Goal: Task Accomplishment & Management: Use online tool/utility

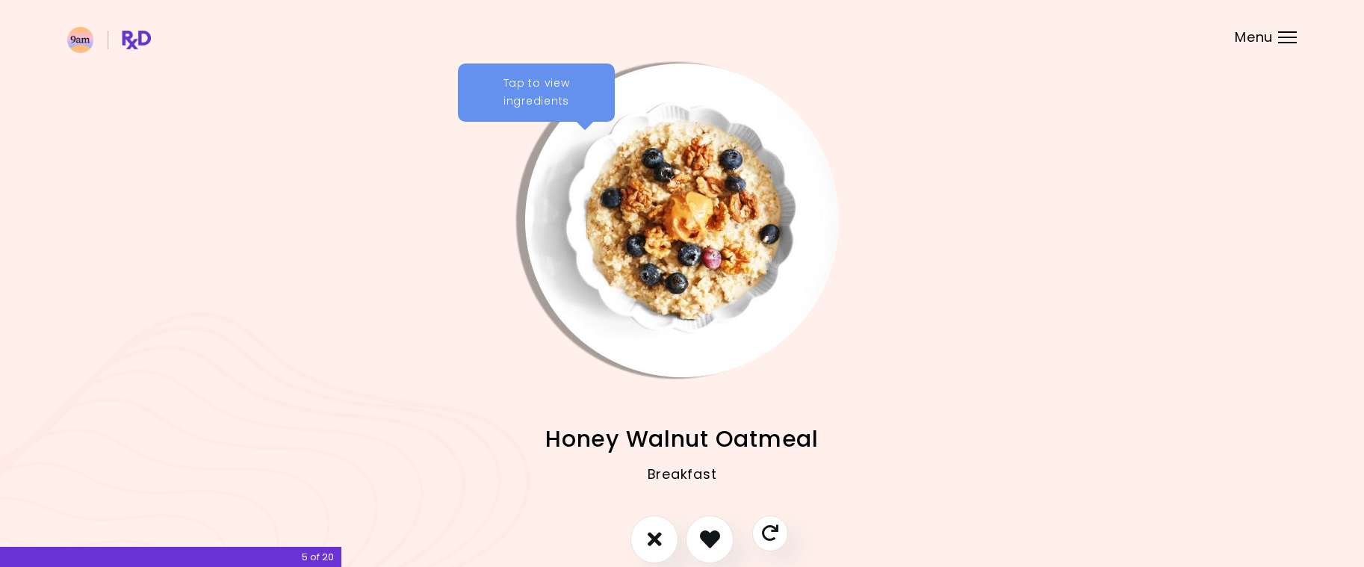
click at [1290, 33] on div "Menu" at bounding box center [1287, 37] width 19 height 12
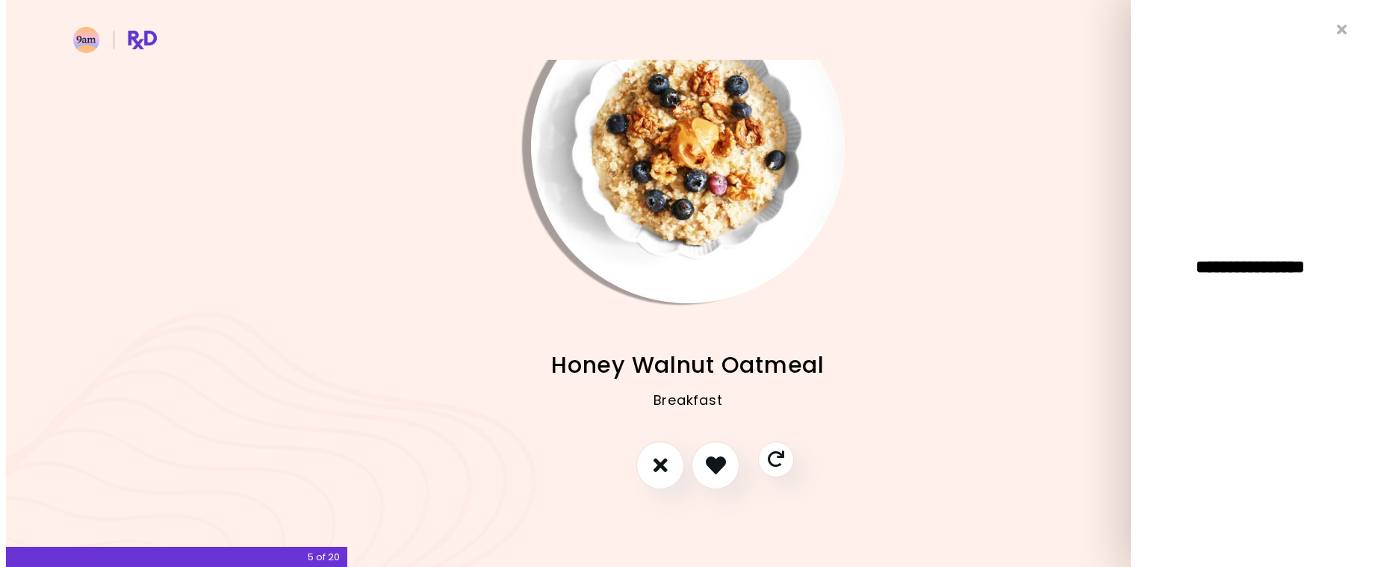
scroll to position [75, 0]
click at [692, 463] on button "I like this recipe" at bounding box center [709, 464] width 55 height 55
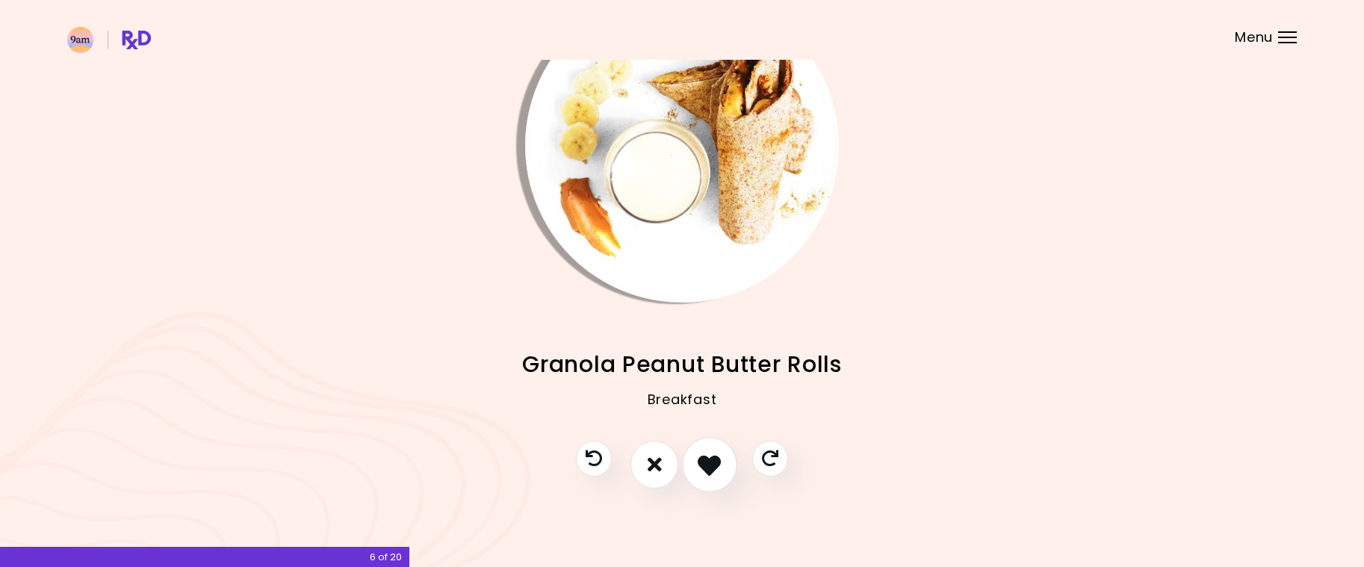
click at [708, 460] on icon "I like this recipe" at bounding box center [709, 464] width 23 height 23
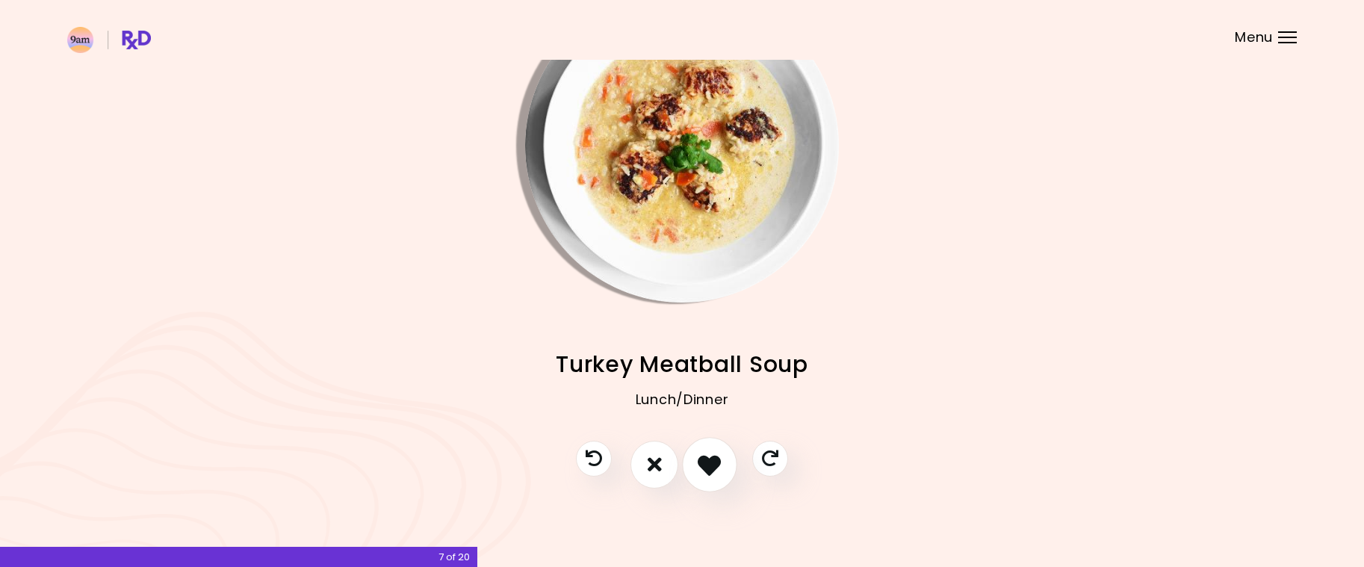
click at [714, 467] on icon "I like this recipe" at bounding box center [709, 464] width 23 height 23
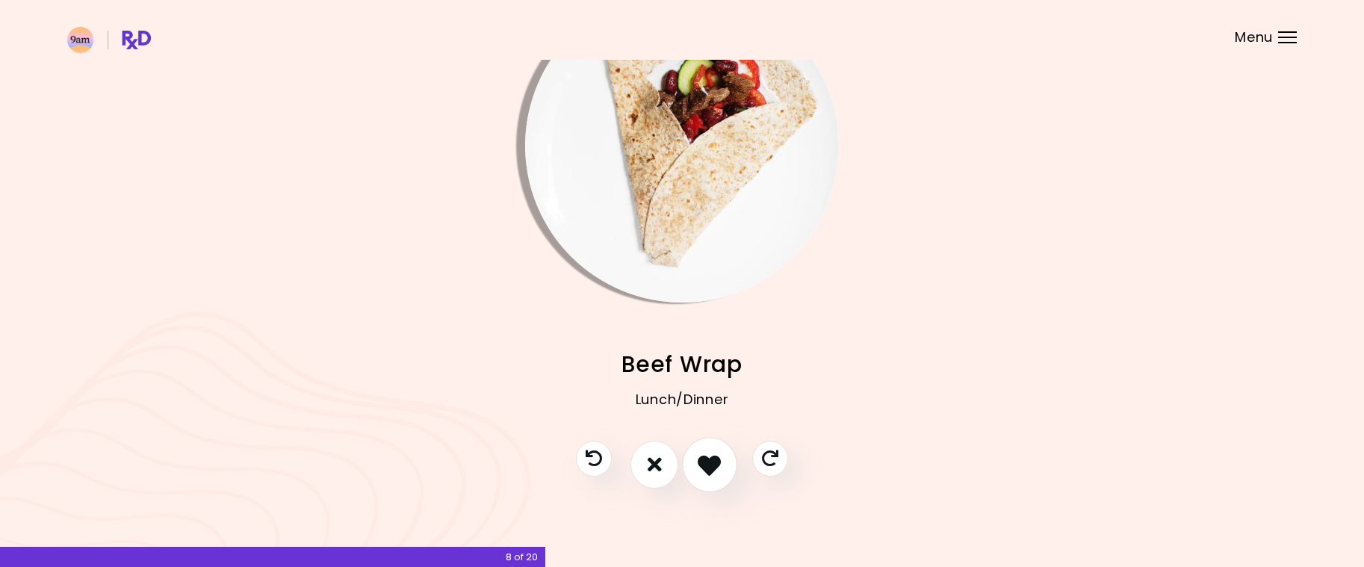
click at [714, 468] on icon "I like this recipe" at bounding box center [709, 464] width 23 height 23
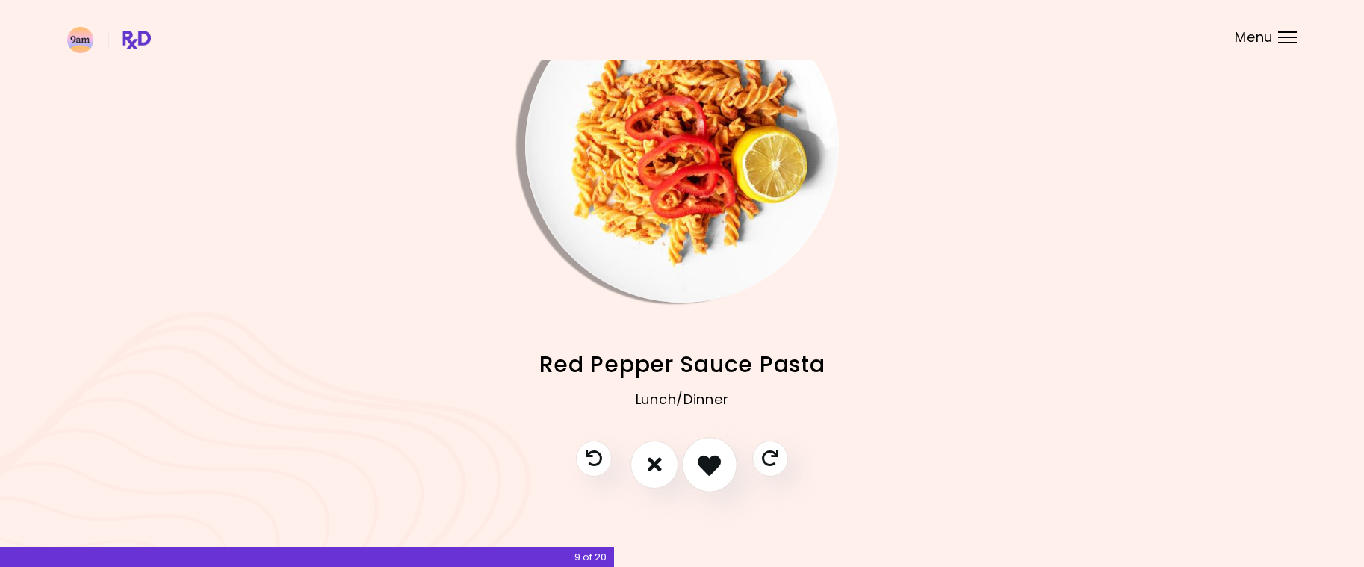
click at [714, 468] on icon "I like this recipe" at bounding box center [709, 464] width 23 height 23
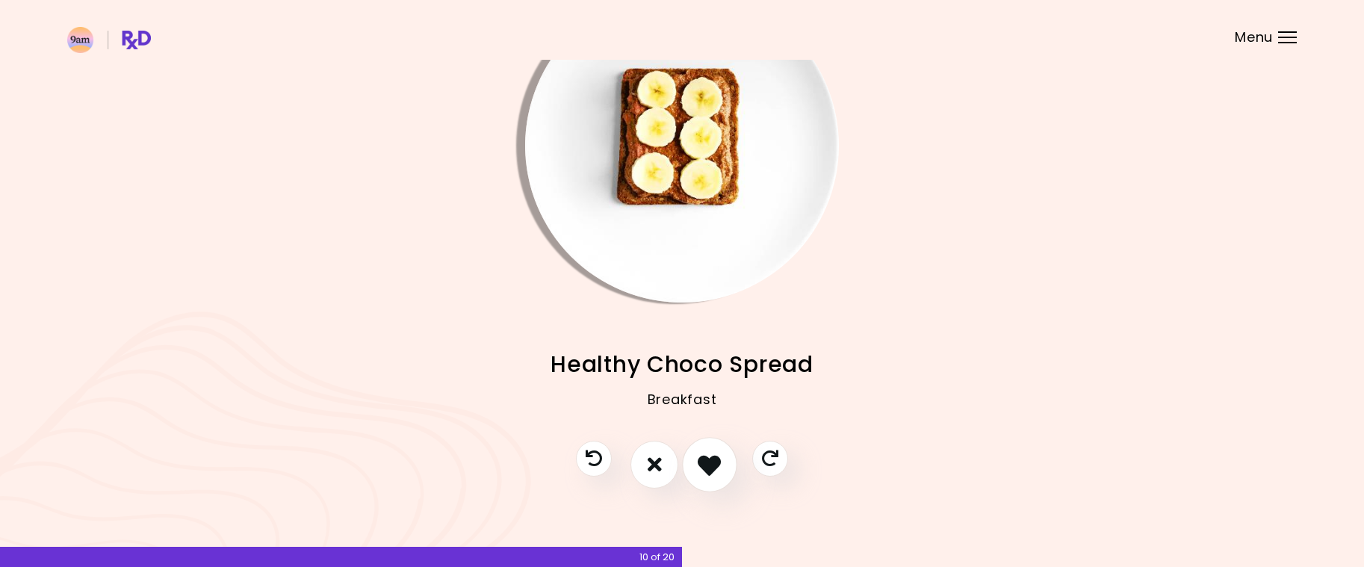
click at [714, 468] on icon "I like this recipe" at bounding box center [709, 464] width 23 height 23
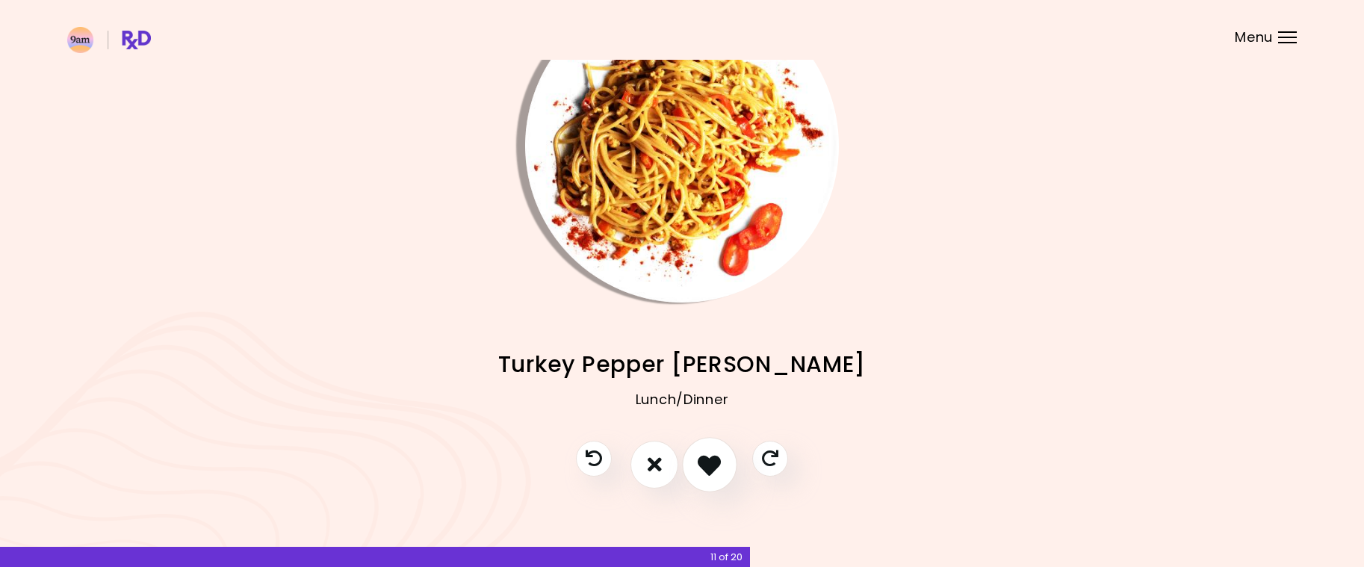
click at [714, 468] on icon "I like this recipe" at bounding box center [709, 464] width 23 height 23
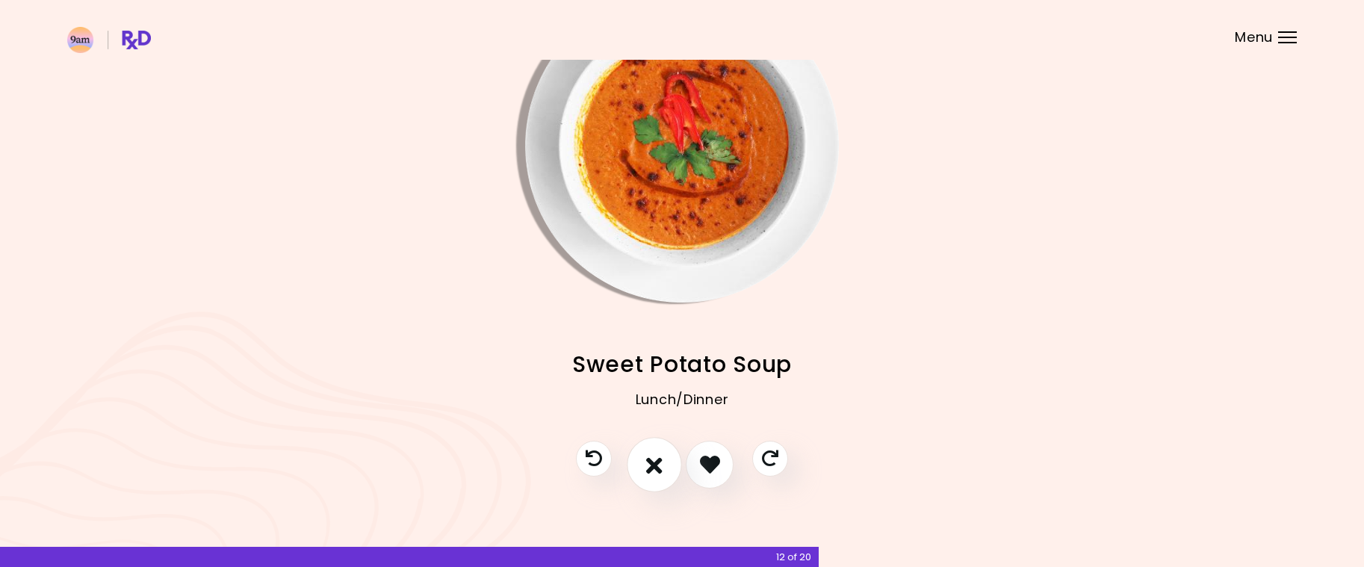
click at [651, 468] on icon "I don't like this recipe" at bounding box center [654, 464] width 16 height 23
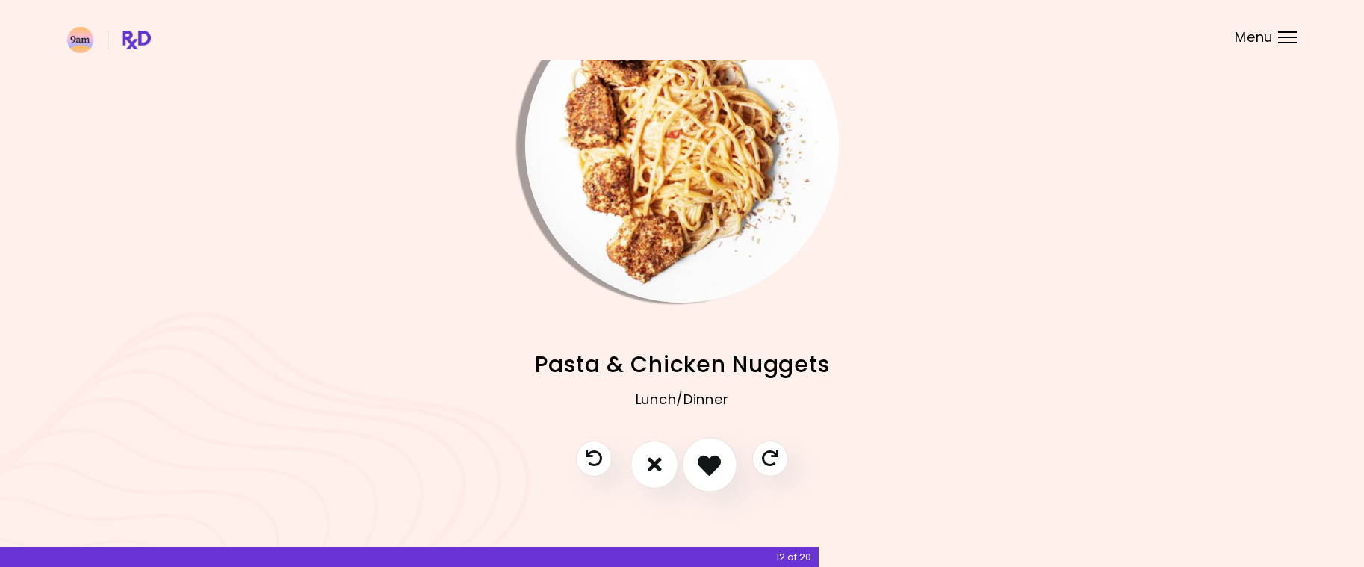
click at [706, 457] on icon "I like this recipe" at bounding box center [709, 464] width 23 height 23
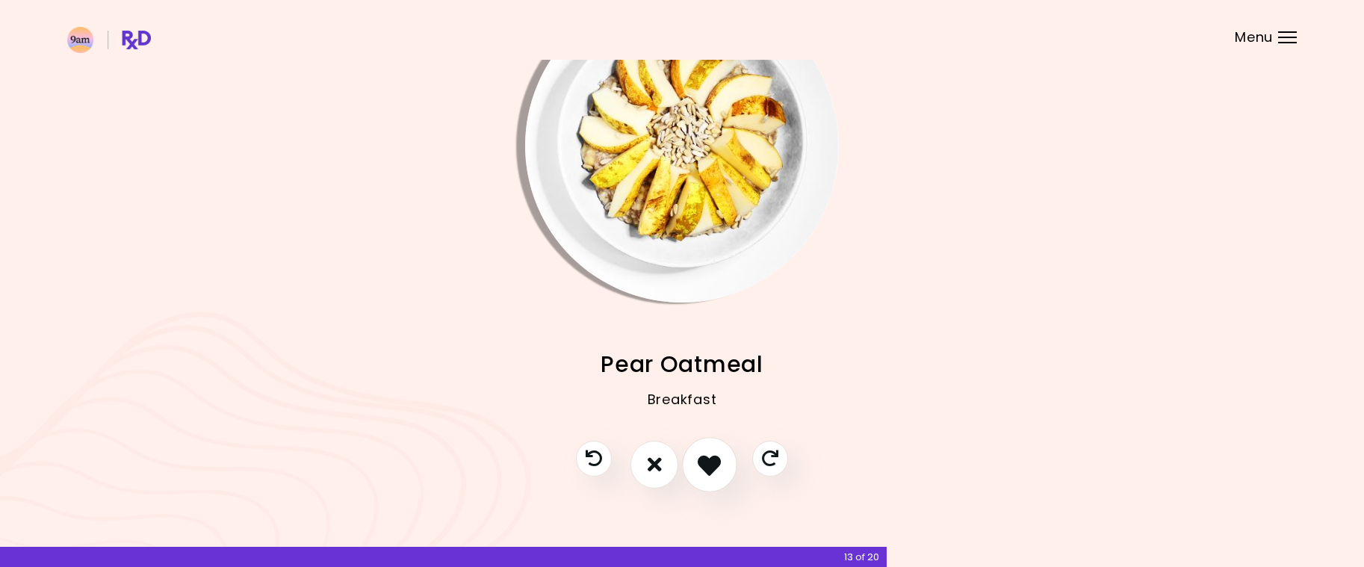
click at [703, 457] on icon "I like this recipe" at bounding box center [709, 464] width 23 height 23
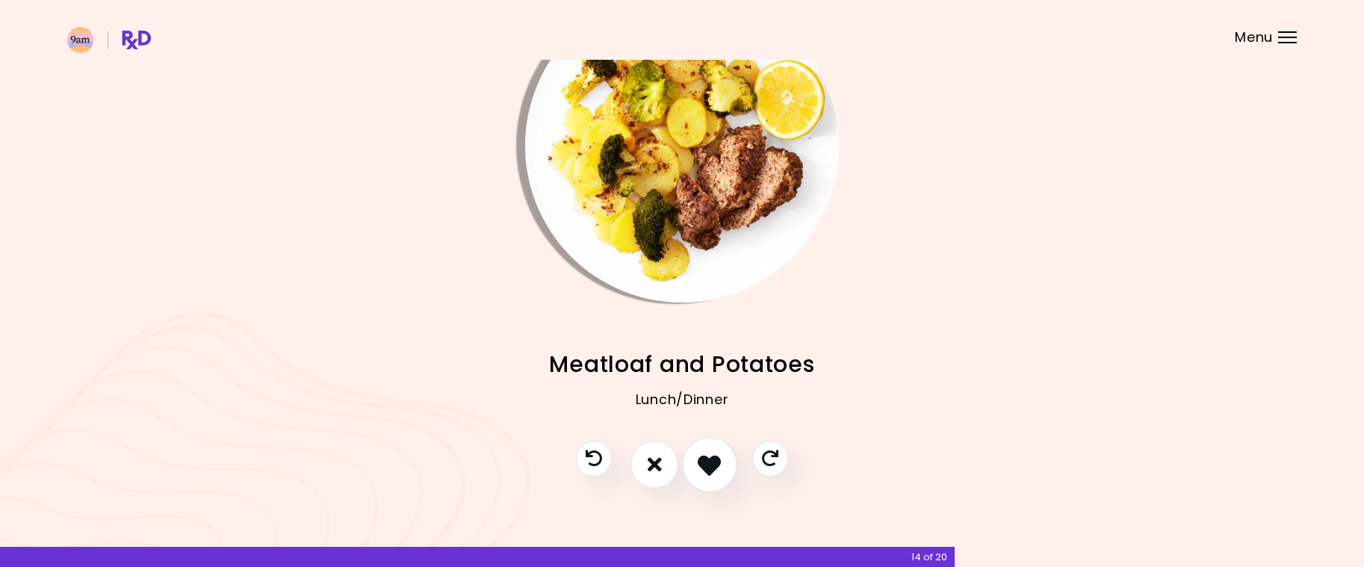
click at [701, 464] on icon "I like this recipe" at bounding box center [709, 464] width 23 height 23
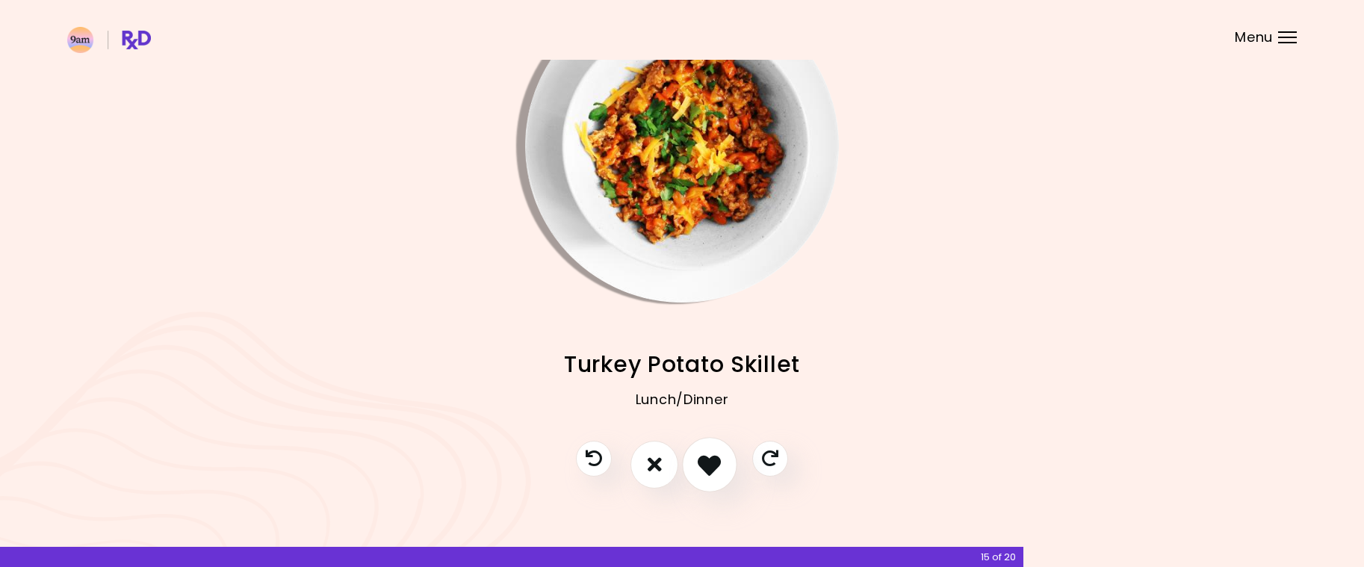
click at [714, 462] on icon "I like this recipe" at bounding box center [709, 464] width 23 height 23
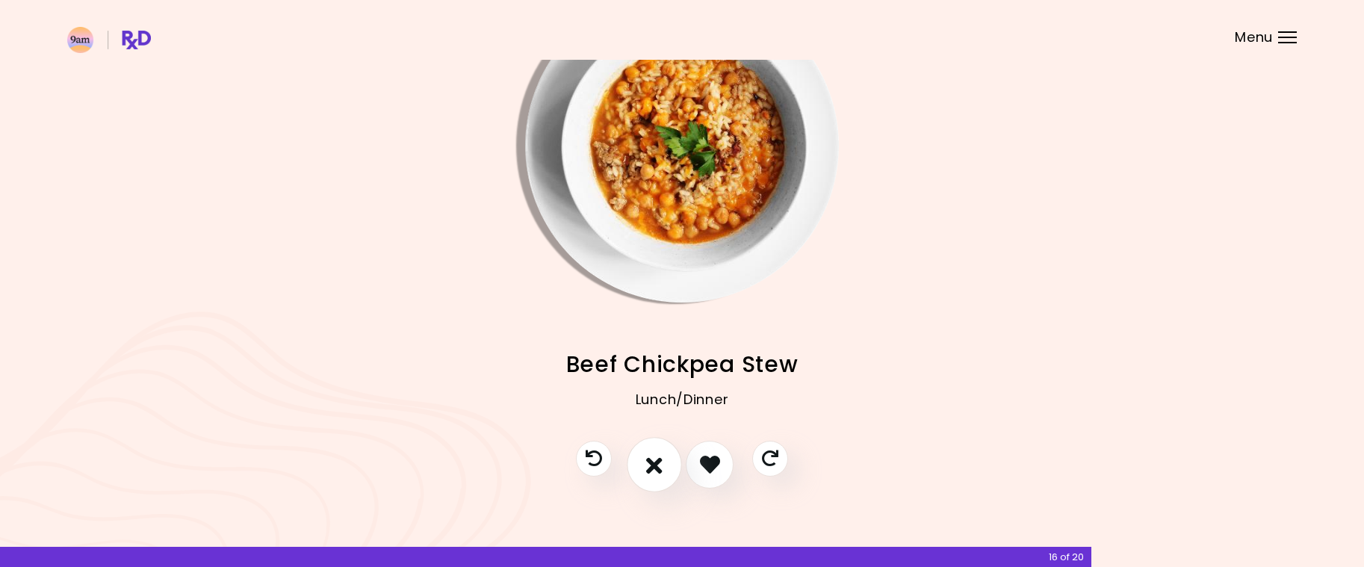
click at [654, 467] on icon "I don't like this recipe" at bounding box center [654, 464] width 16 height 23
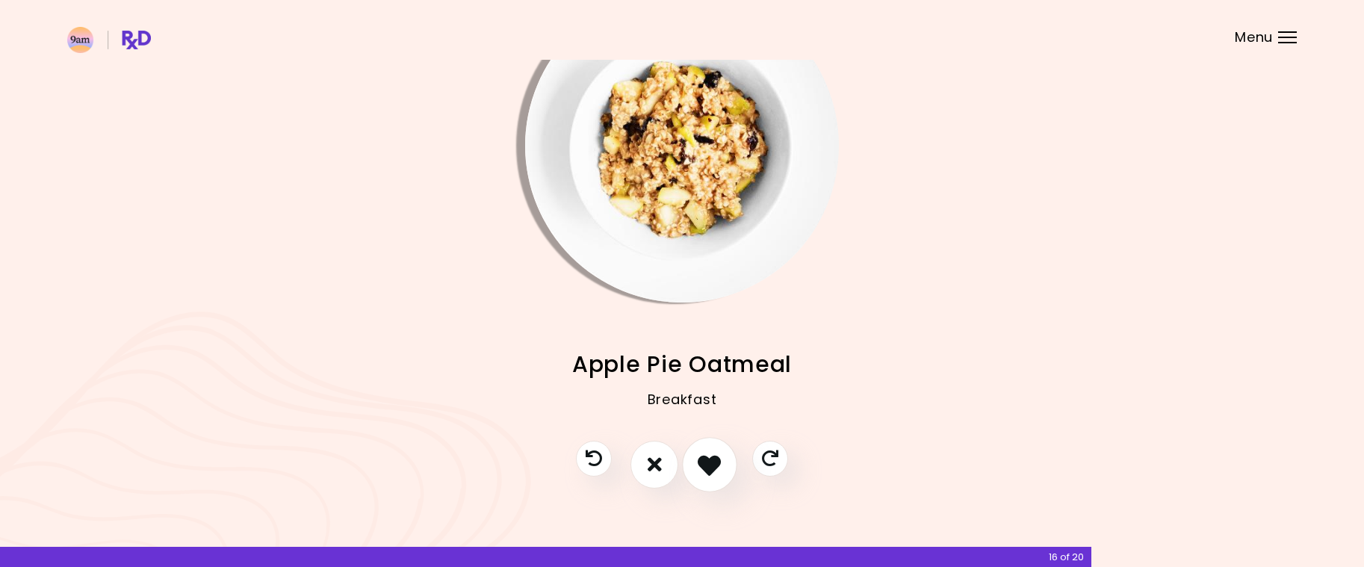
click at [712, 463] on icon "I like this recipe" at bounding box center [709, 464] width 23 height 23
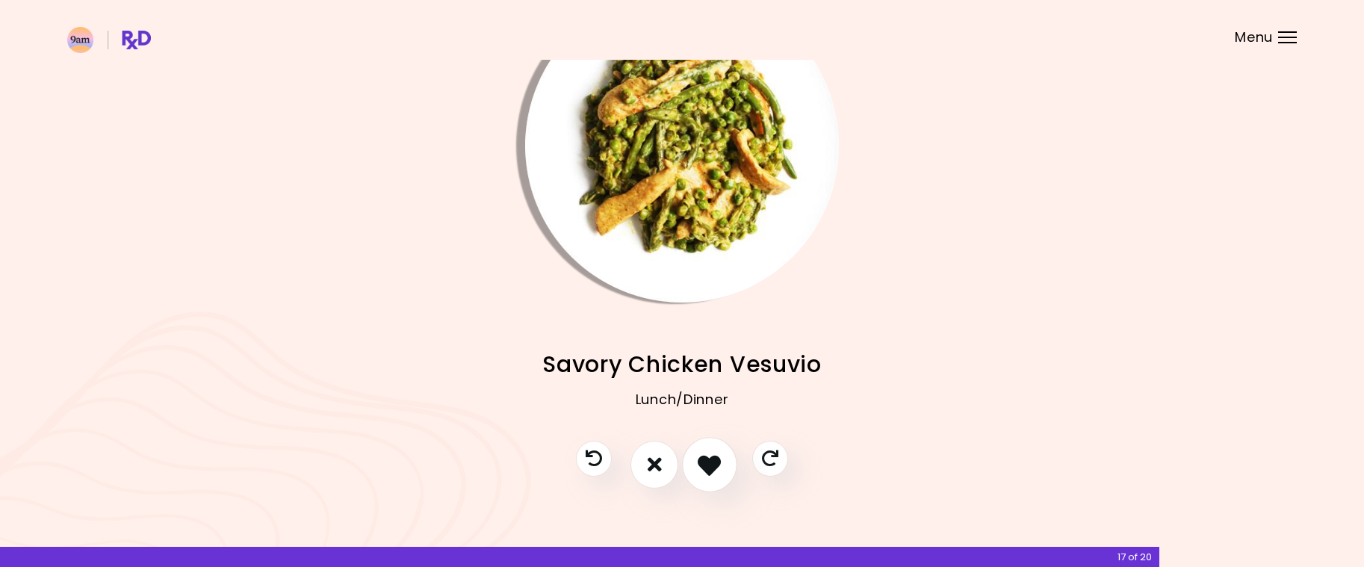
click at [714, 465] on icon "I like this recipe" at bounding box center [709, 464] width 23 height 23
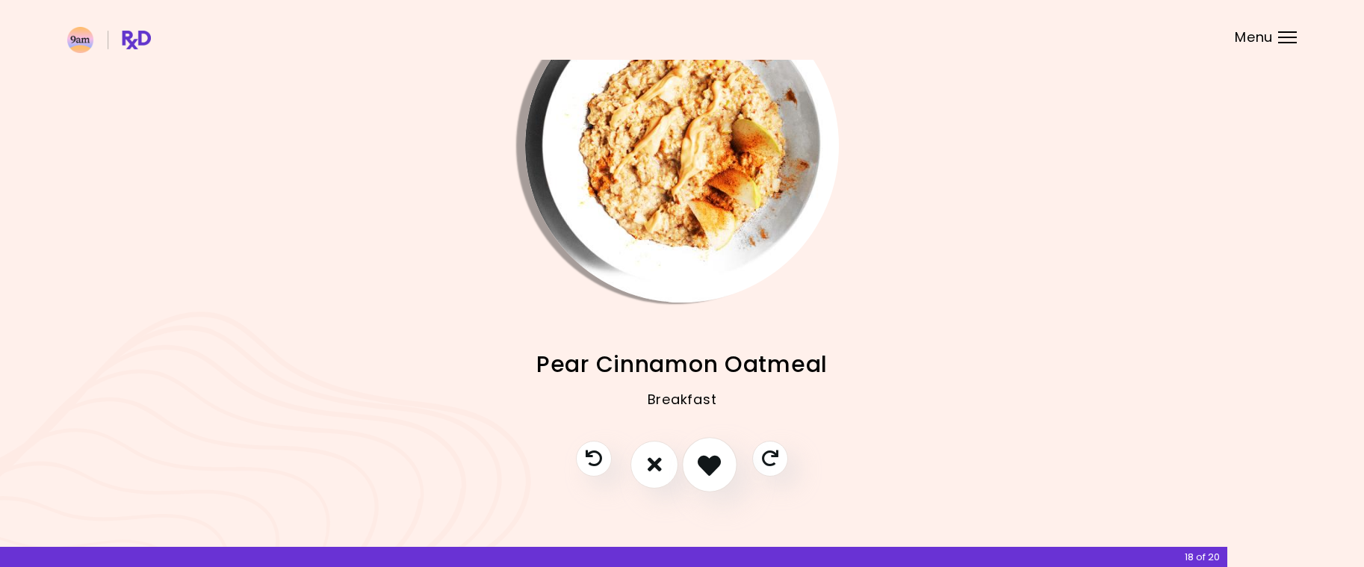
click at [717, 472] on icon "I like this recipe" at bounding box center [709, 464] width 23 height 23
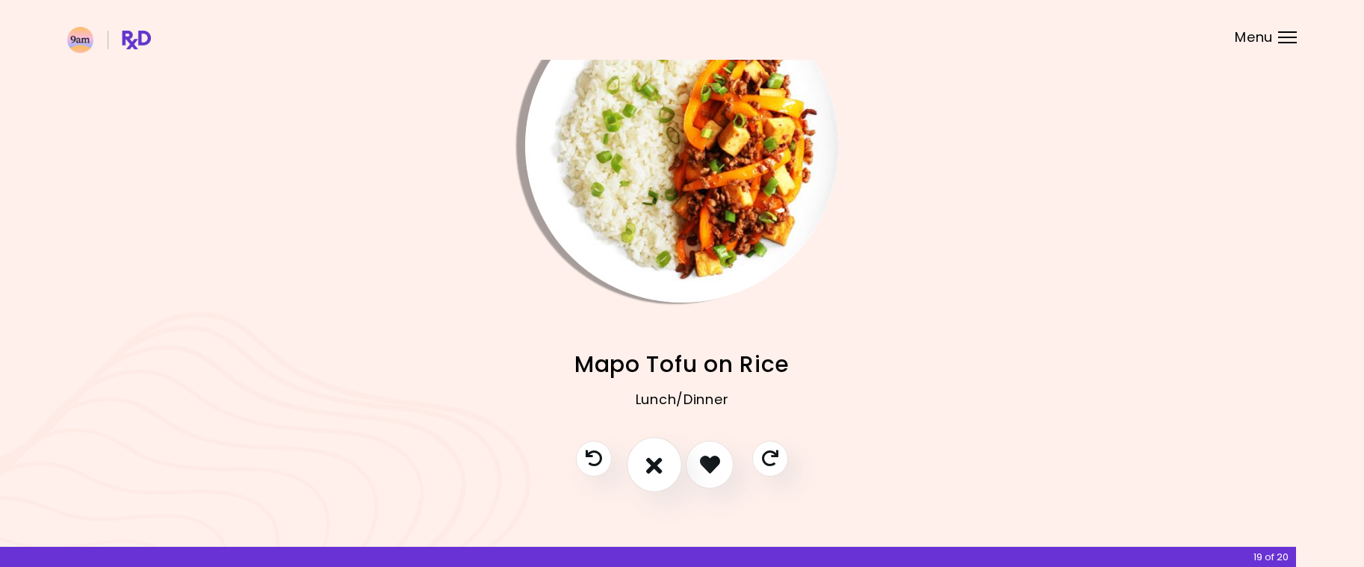
click at [651, 459] on icon "I don't like this recipe" at bounding box center [654, 464] width 16 height 23
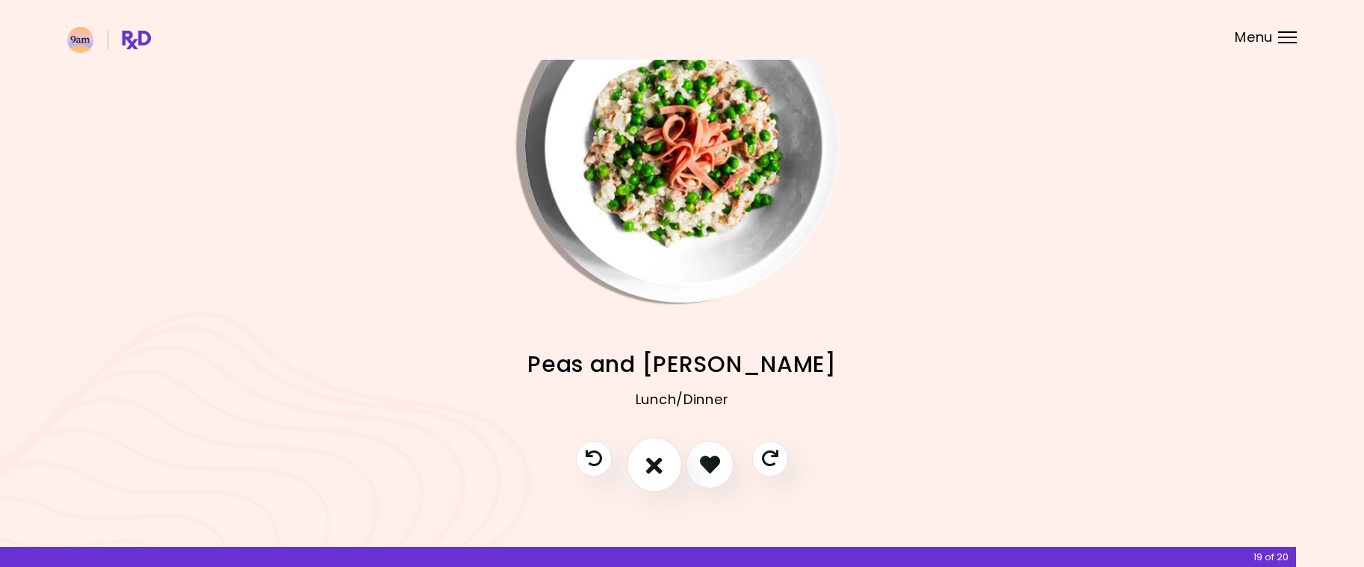
click at [656, 463] on icon "I don't like this recipe" at bounding box center [654, 464] width 16 height 23
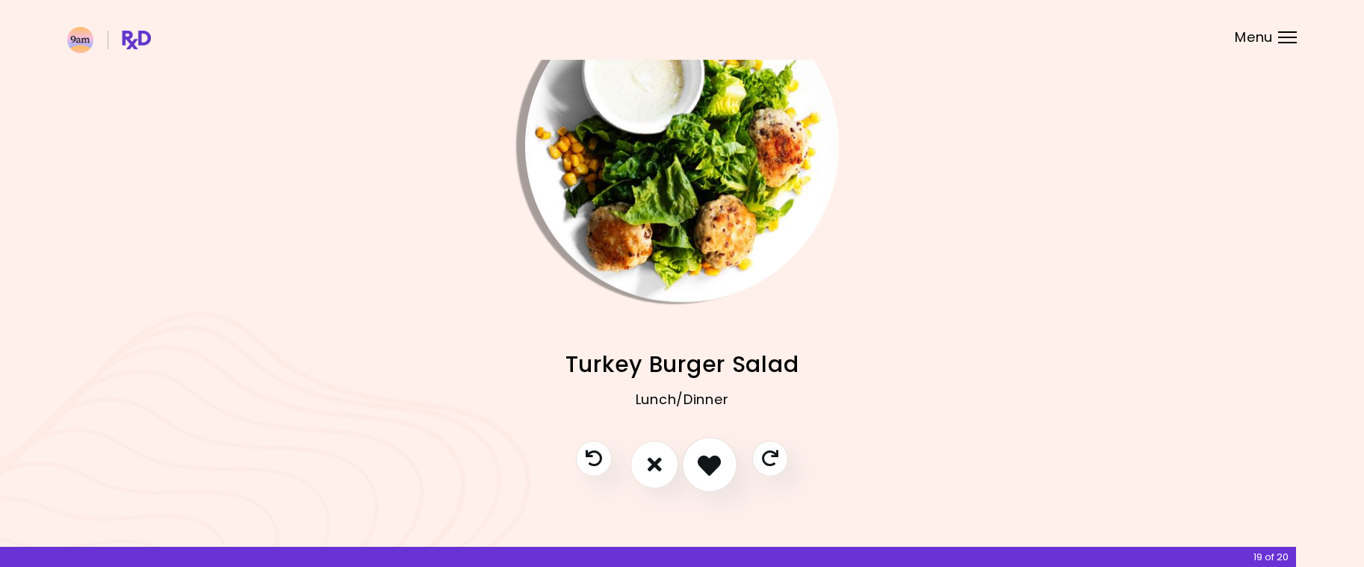
click at [710, 466] on icon "I like this recipe" at bounding box center [709, 464] width 23 height 23
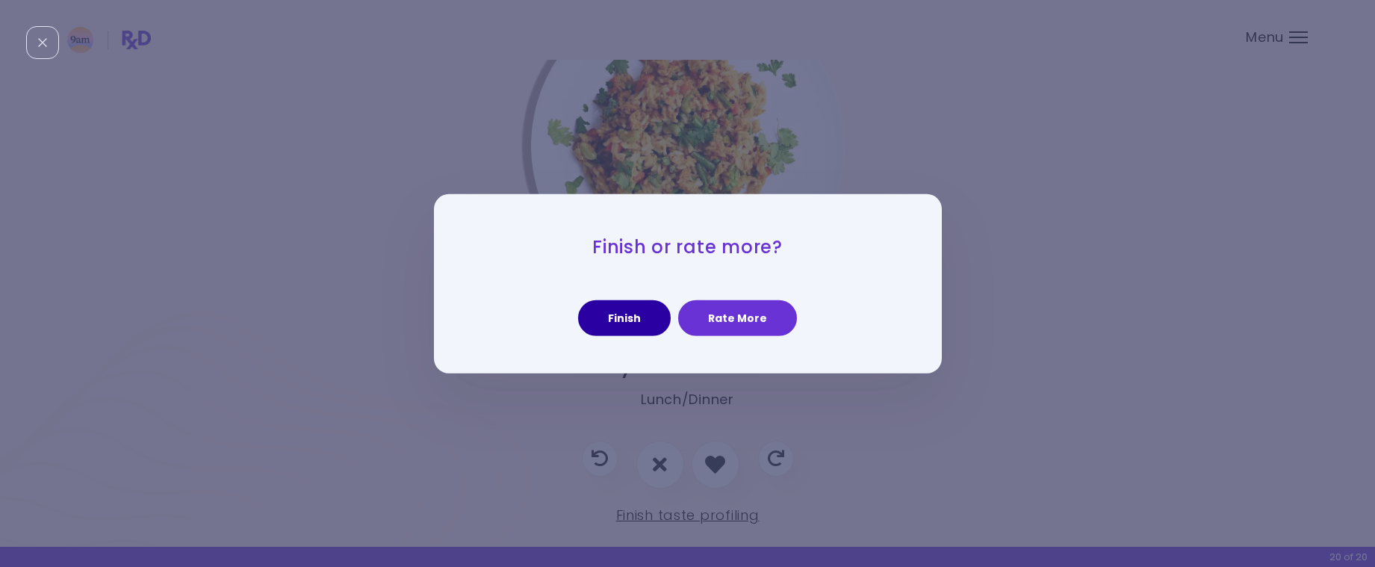
click at [622, 321] on button "Finish" at bounding box center [624, 318] width 93 height 36
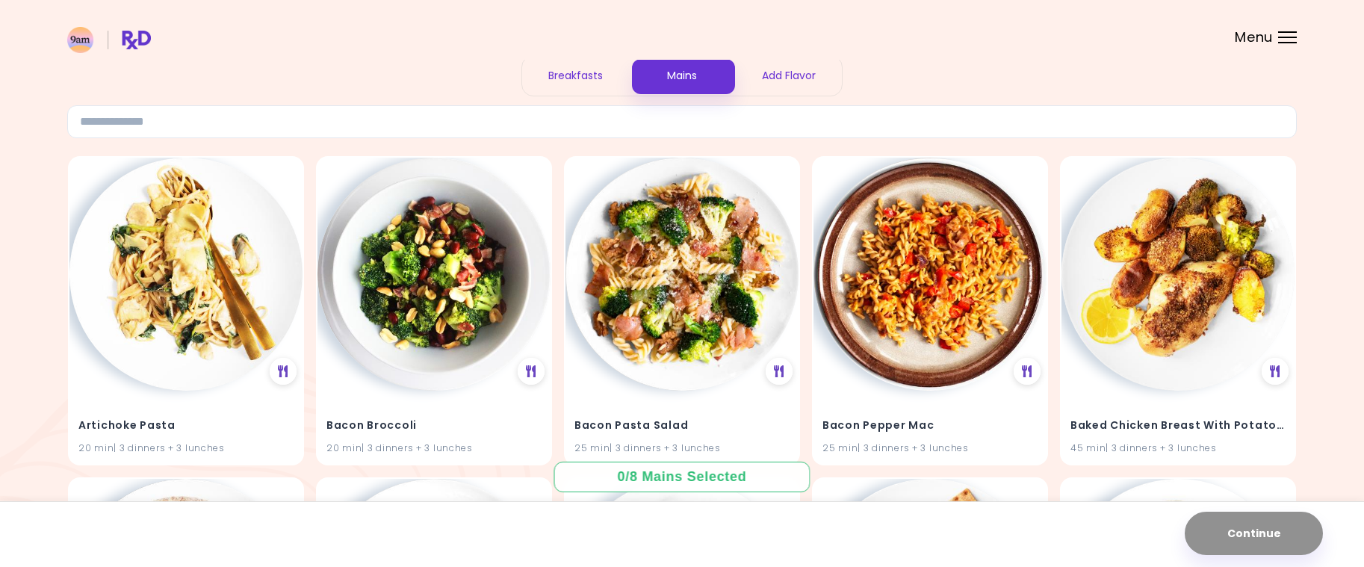
scroll to position [149, 0]
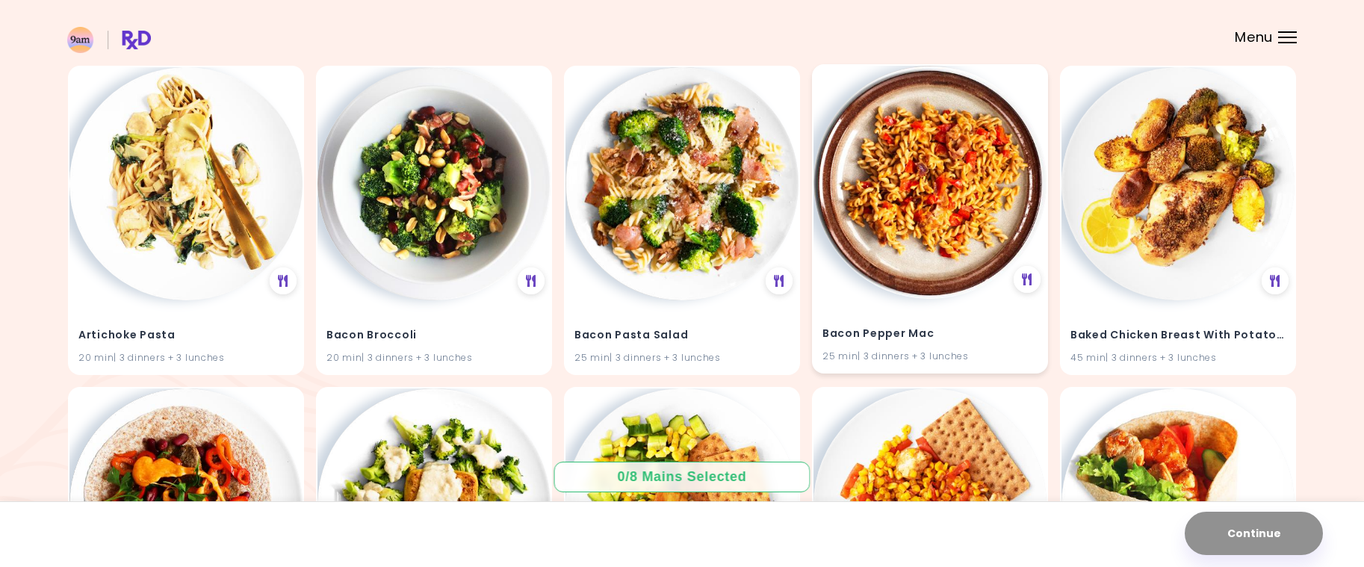
click at [929, 239] on img at bounding box center [930, 182] width 233 height 233
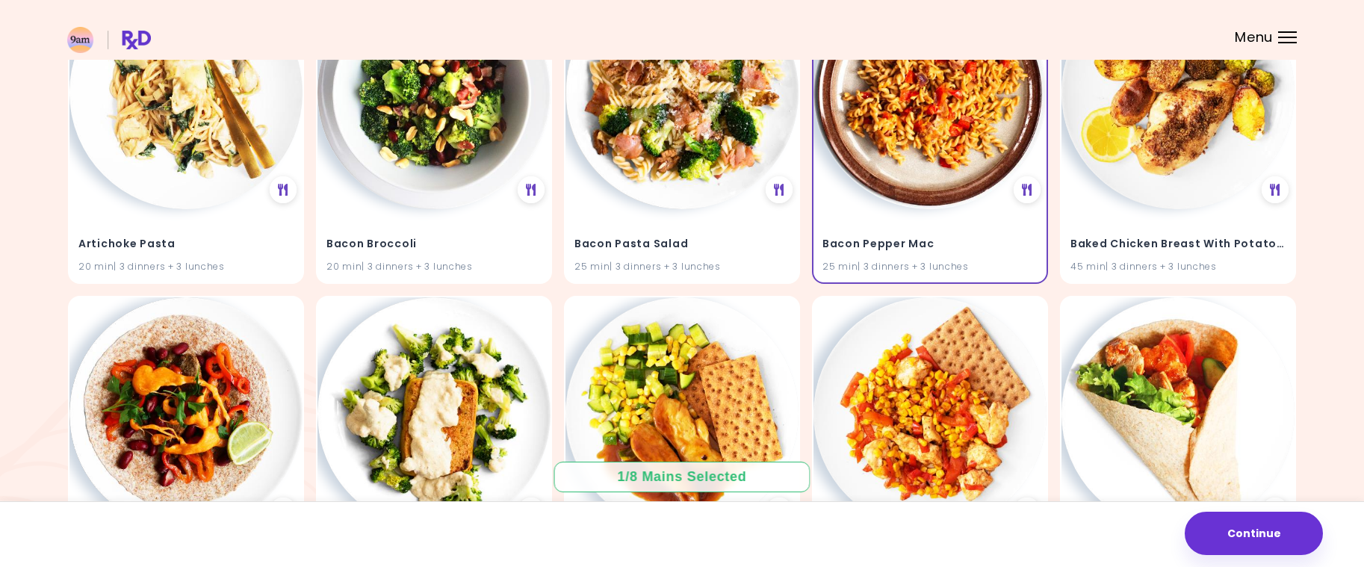
scroll to position [224, 0]
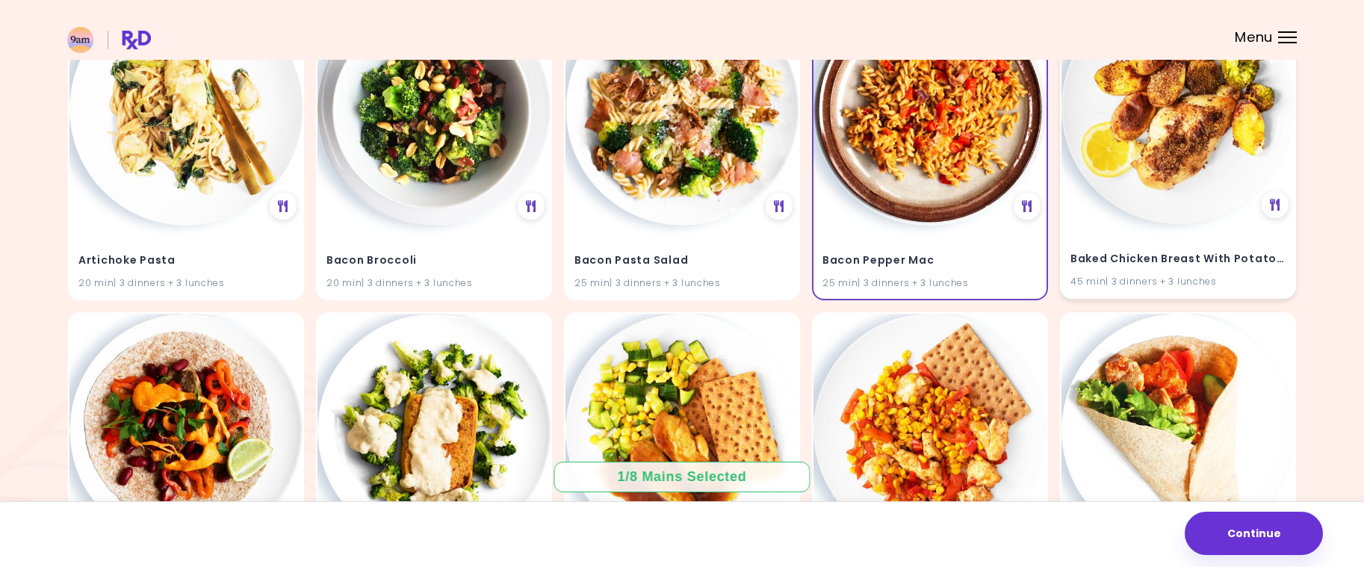
click at [1204, 216] on img at bounding box center [1178, 107] width 233 height 233
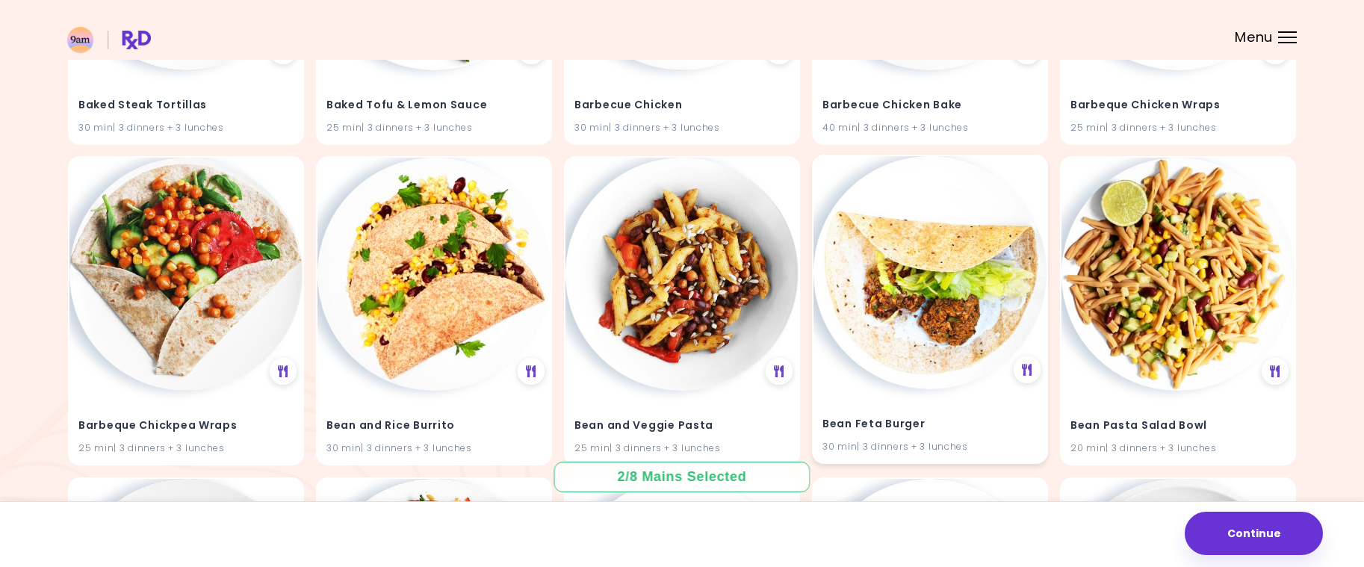
scroll to position [747, 0]
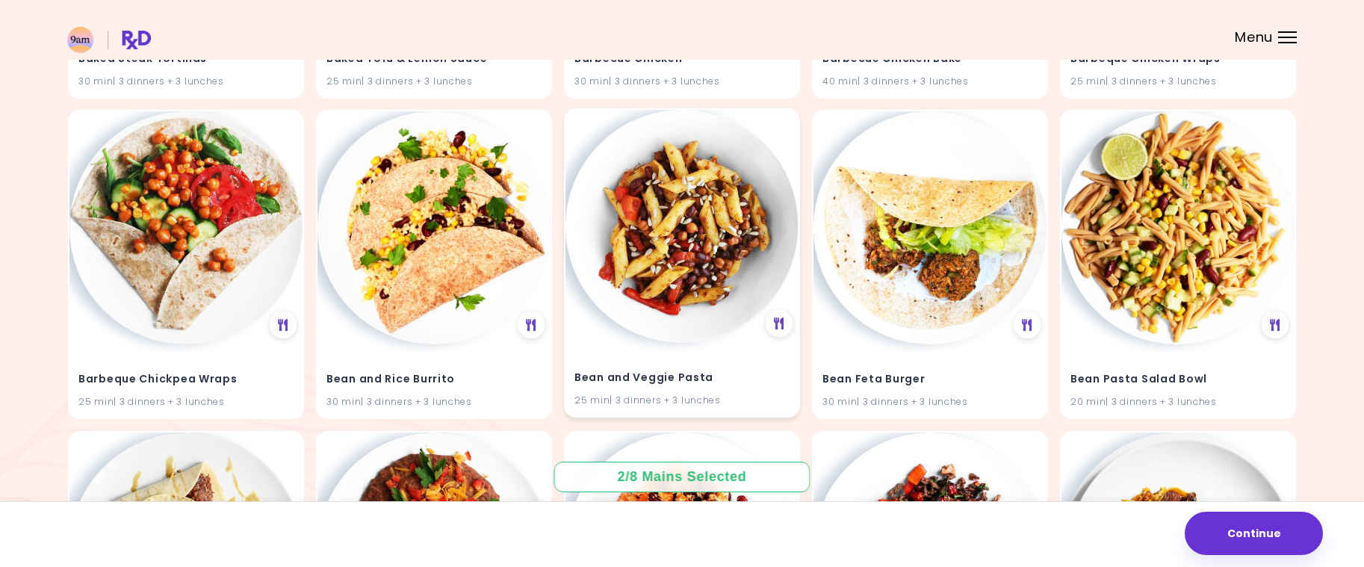
click at [678, 282] on img at bounding box center [682, 226] width 233 height 233
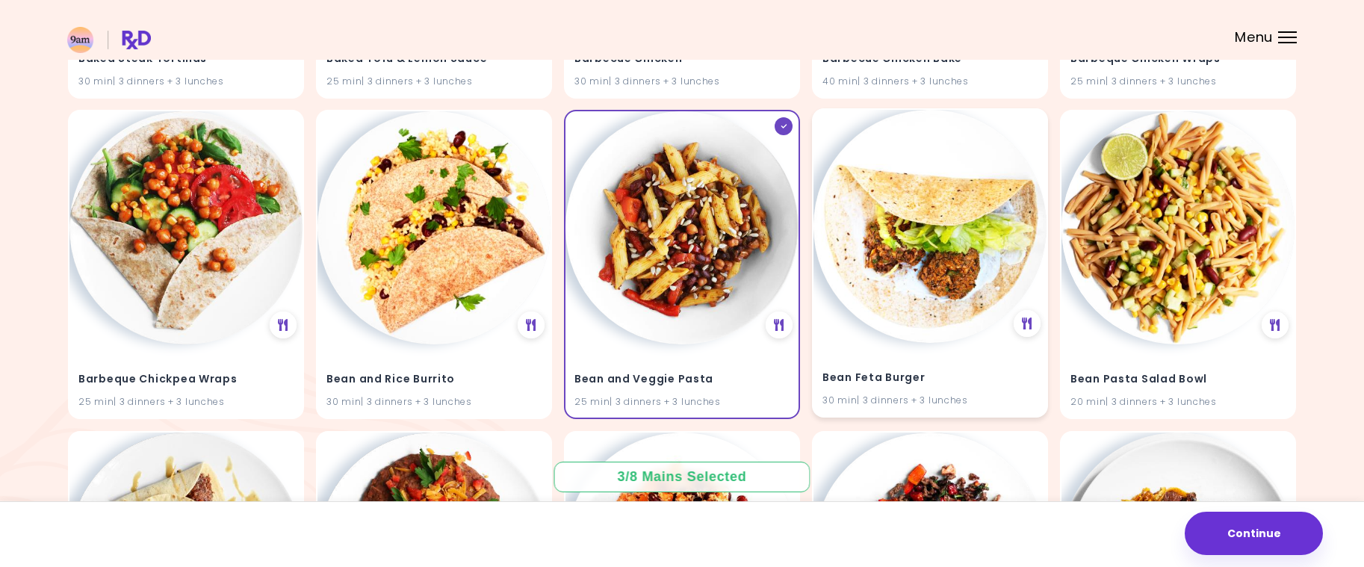
click at [971, 308] on img at bounding box center [930, 226] width 233 height 233
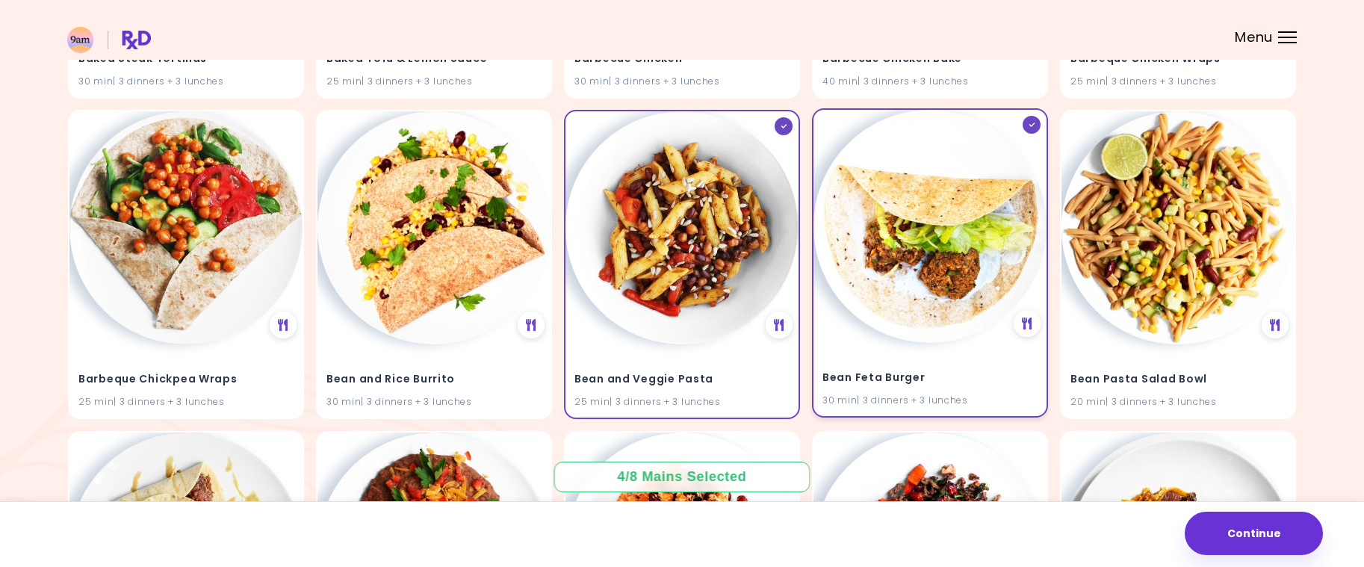
click at [1031, 125] on icon at bounding box center [1032, 125] width 7 height 4
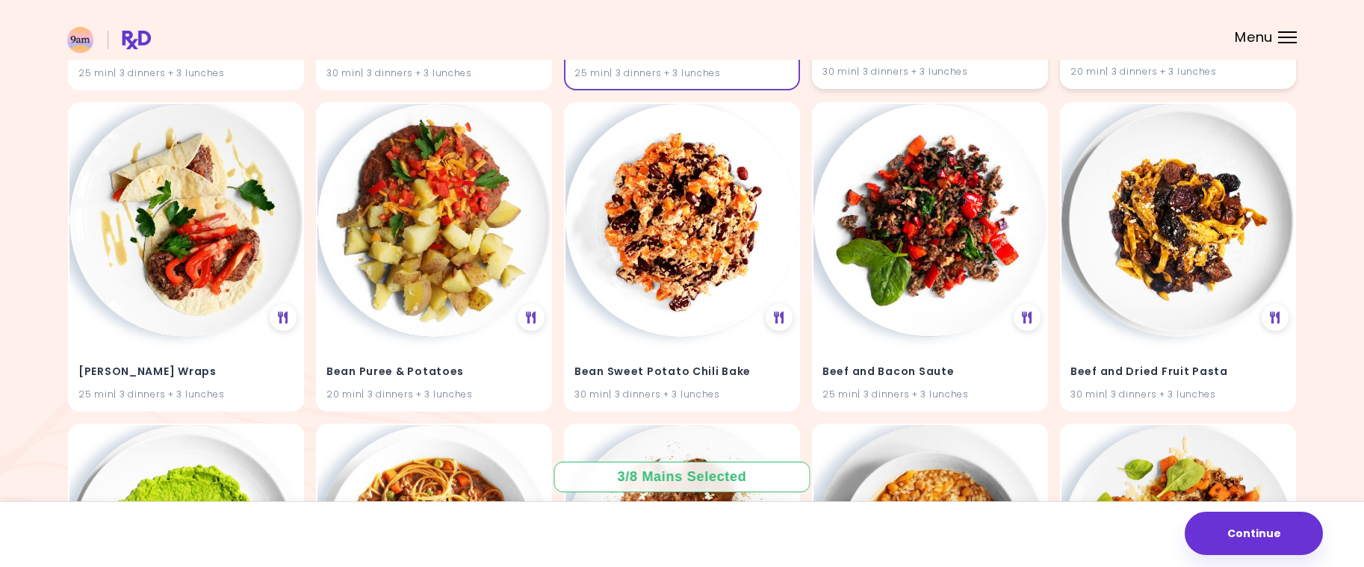
scroll to position [1121, 0]
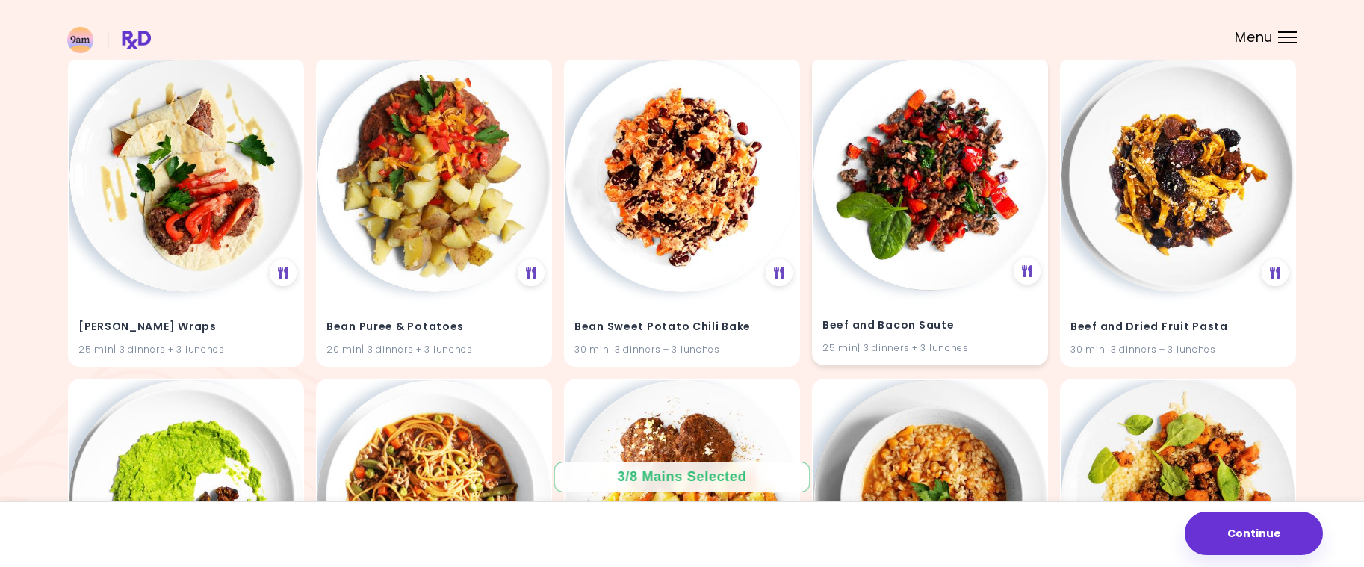
click at [959, 272] on img at bounding box center [930, 174] width 233 height 233
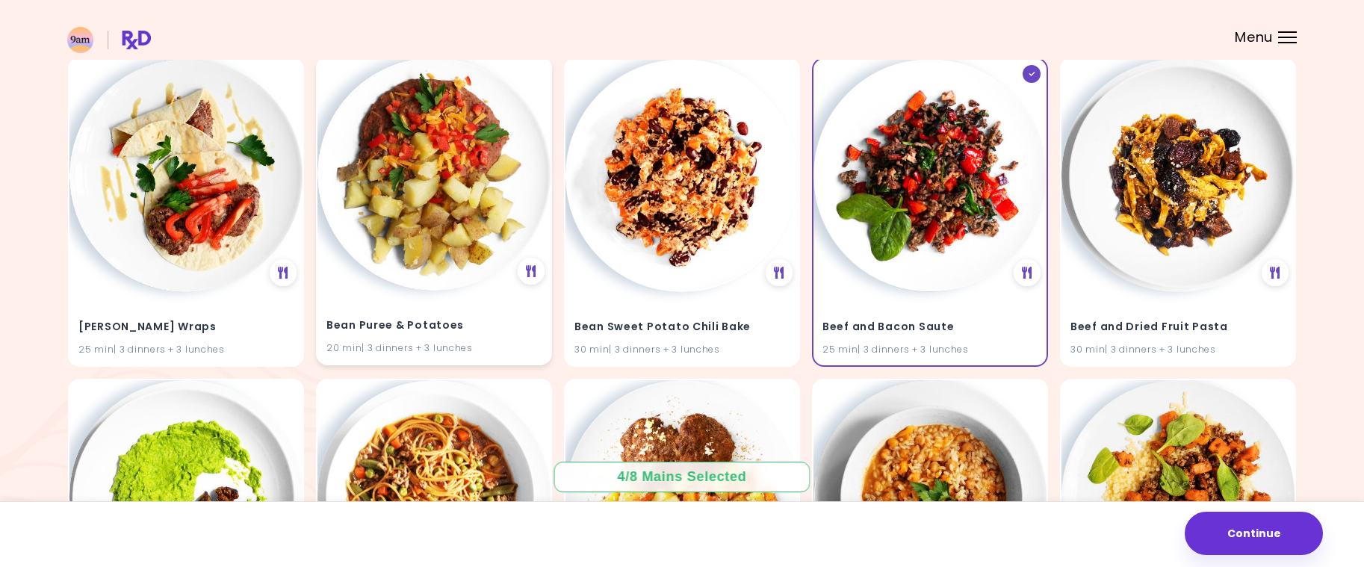
click at [433, 245] on img at bounding box center [434, 174] width 233 height 233
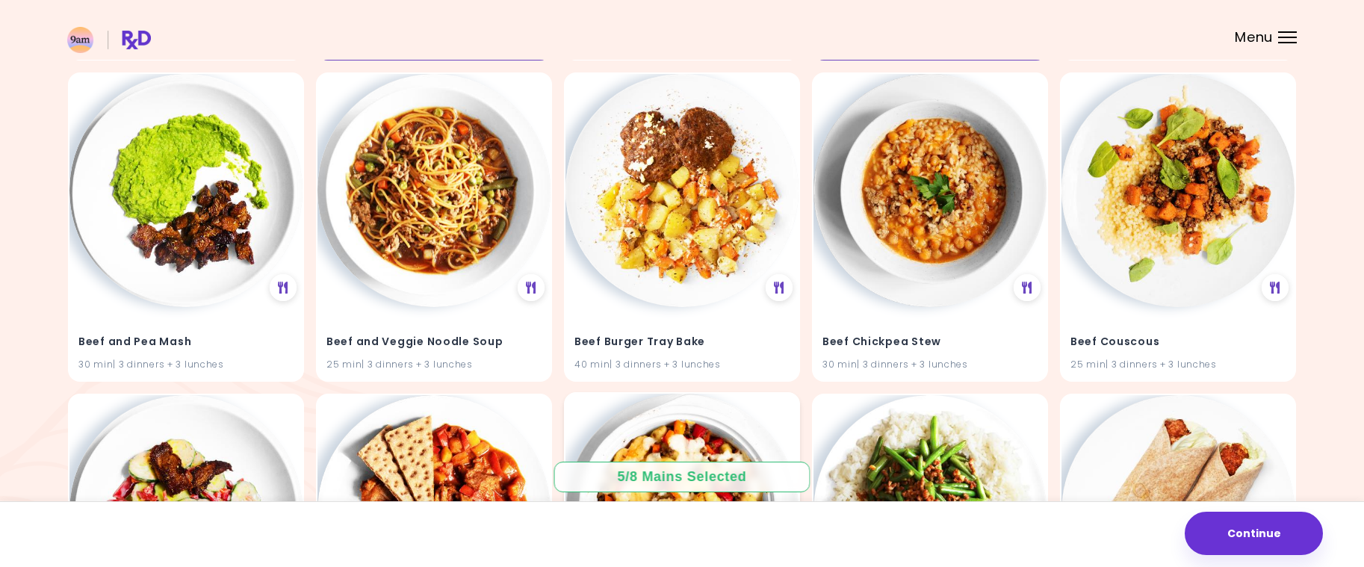
scroll to position [1420, 0]
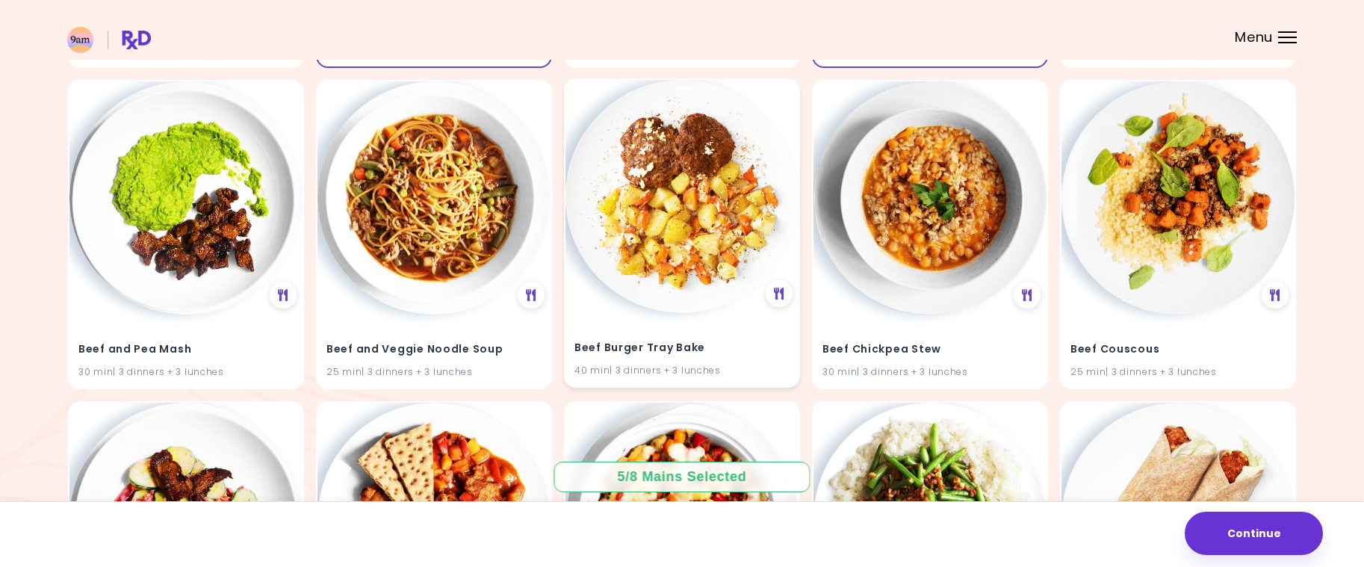
click at [699, 282] on img at bounding box center [682, 196] width 233 height 233
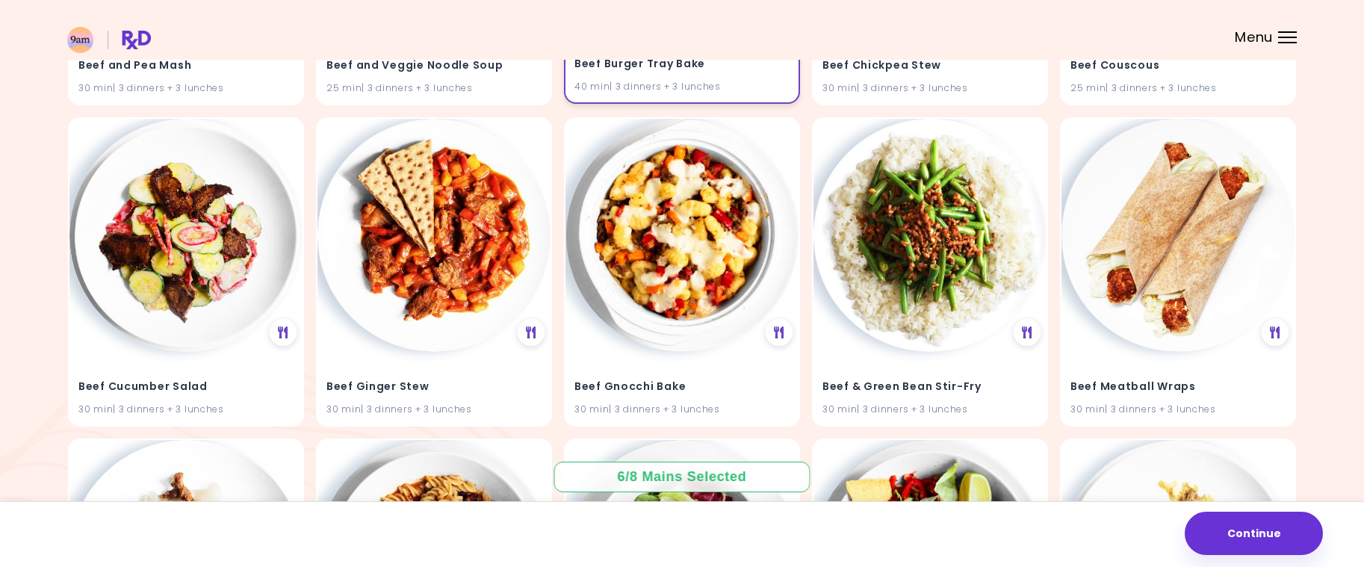
scroll to position [1718, 0]
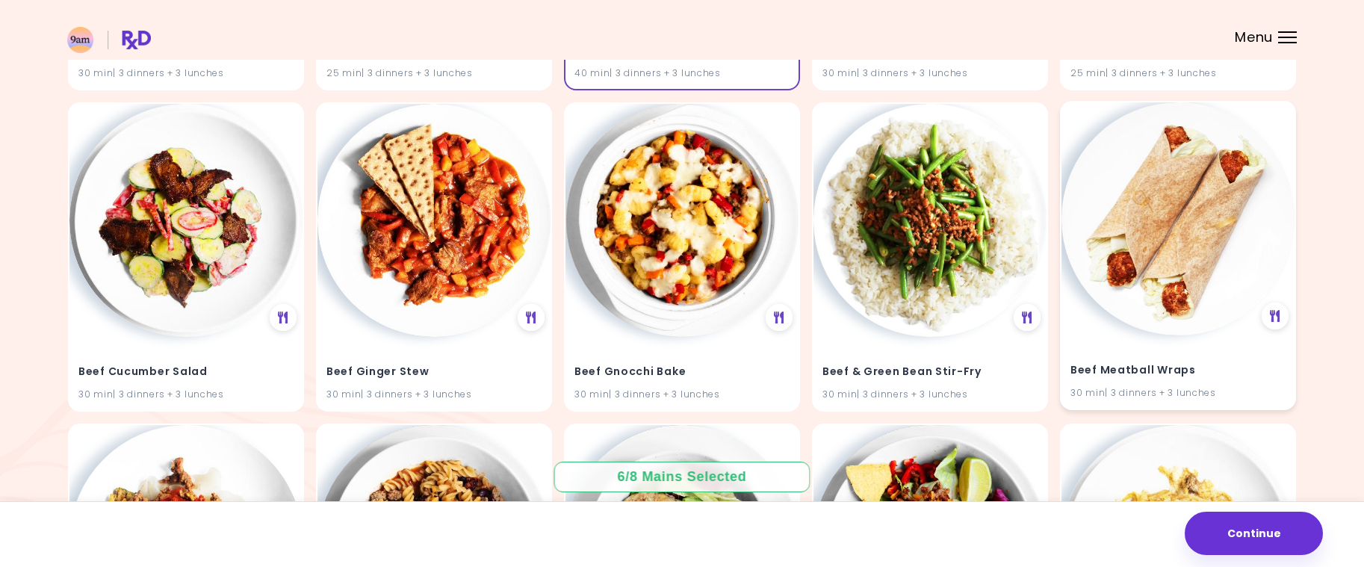
click at [1176, 306] on img at bounding box center [1178, 218] width 233 height 233
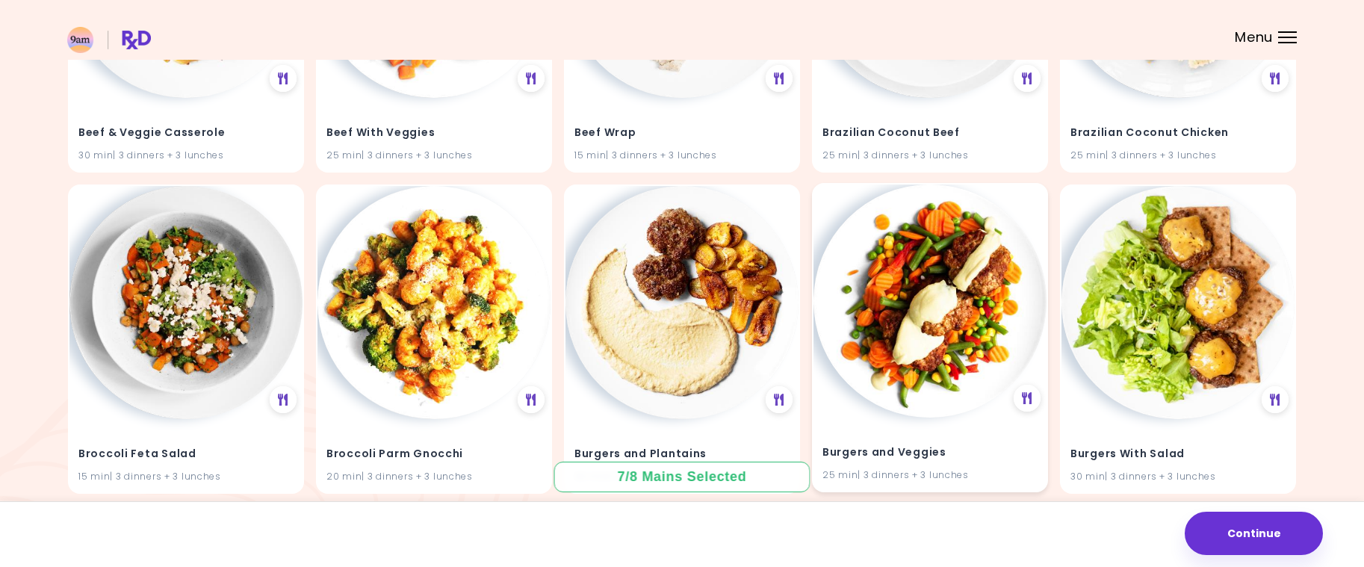
scroll to position [2615, 0]
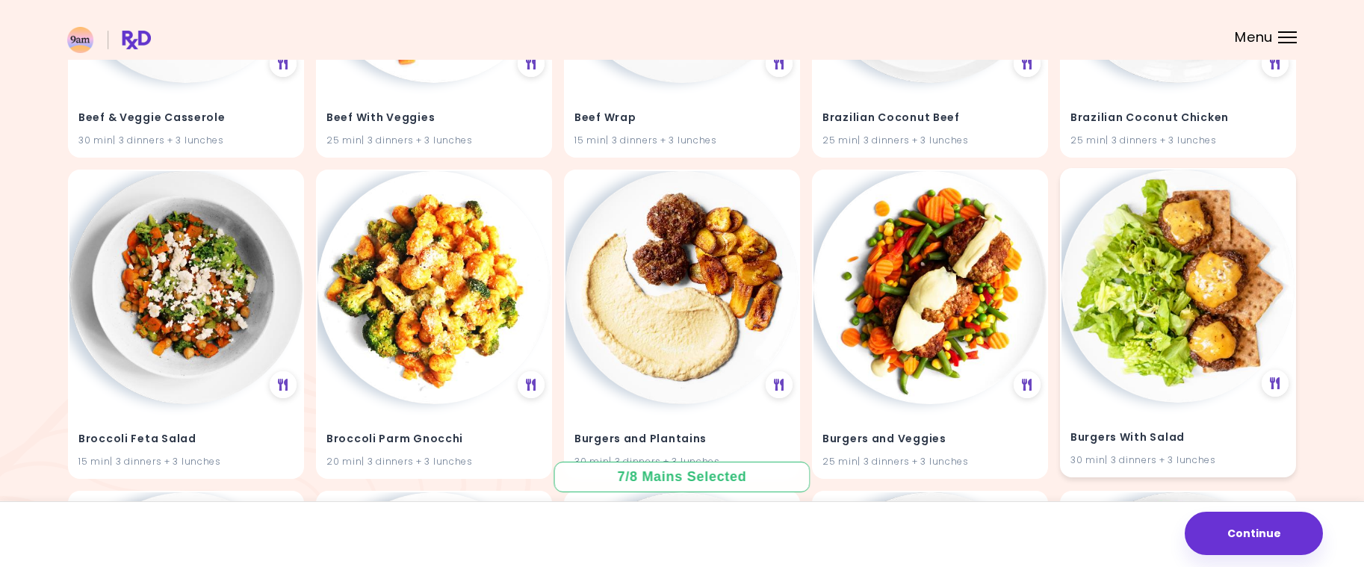
click at [1251, 353] on img at bounding box center [1178, 286] width 233 height 233
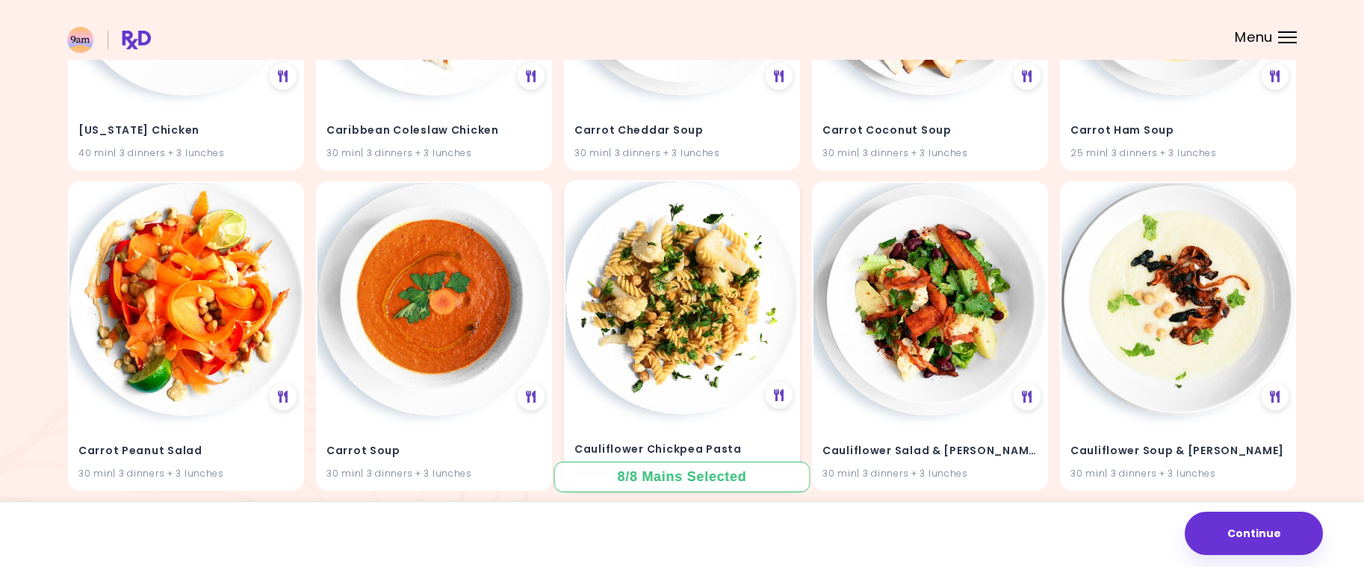
scroll to position [3287, 0]
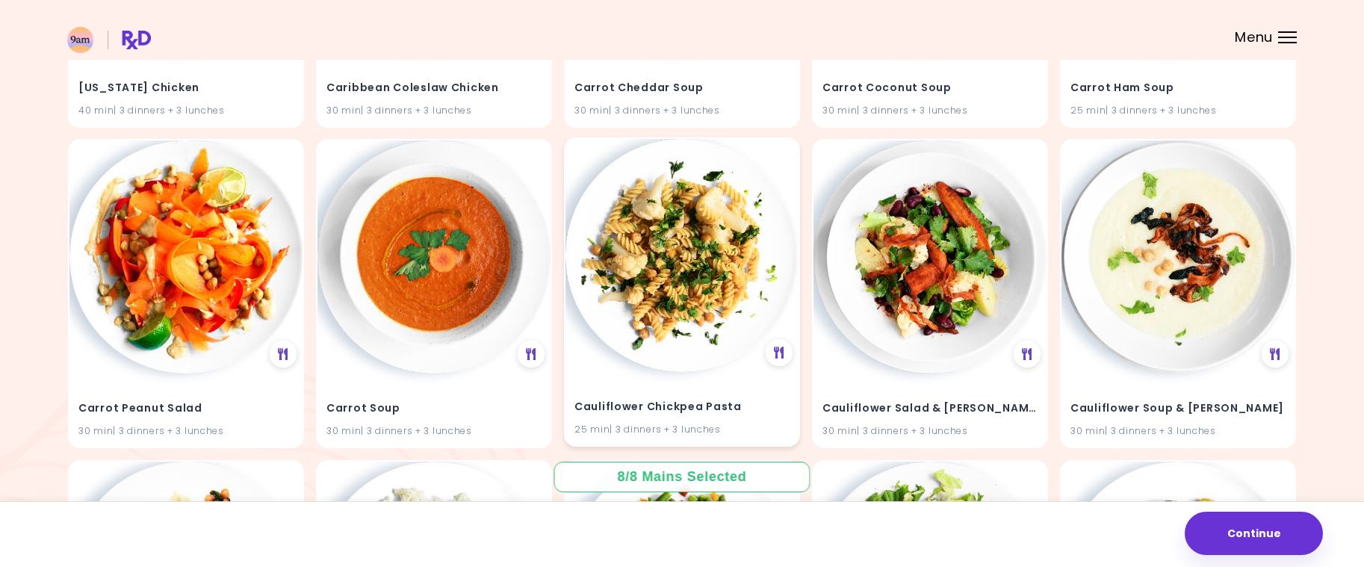
click at [748, 365] on div "Cauliflower Chickpea Pasta 25 min | 3 dinners + 3 lunches" at bounding box center [682, 291] width 236 height 309
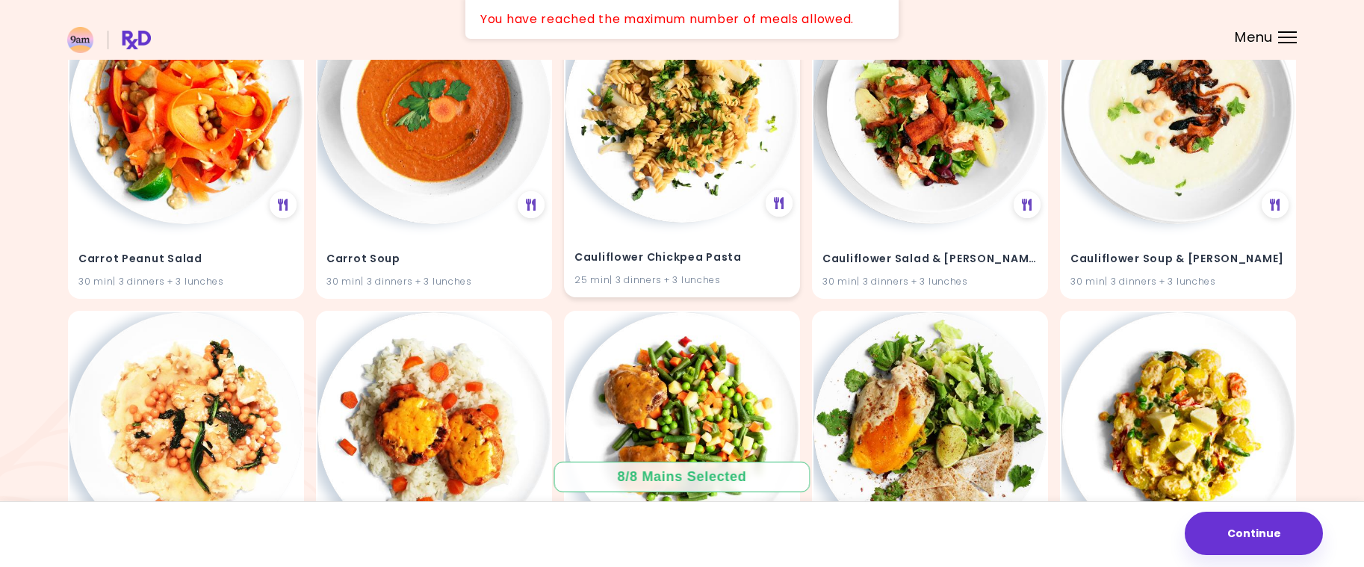
scroll to position [3362, 0]
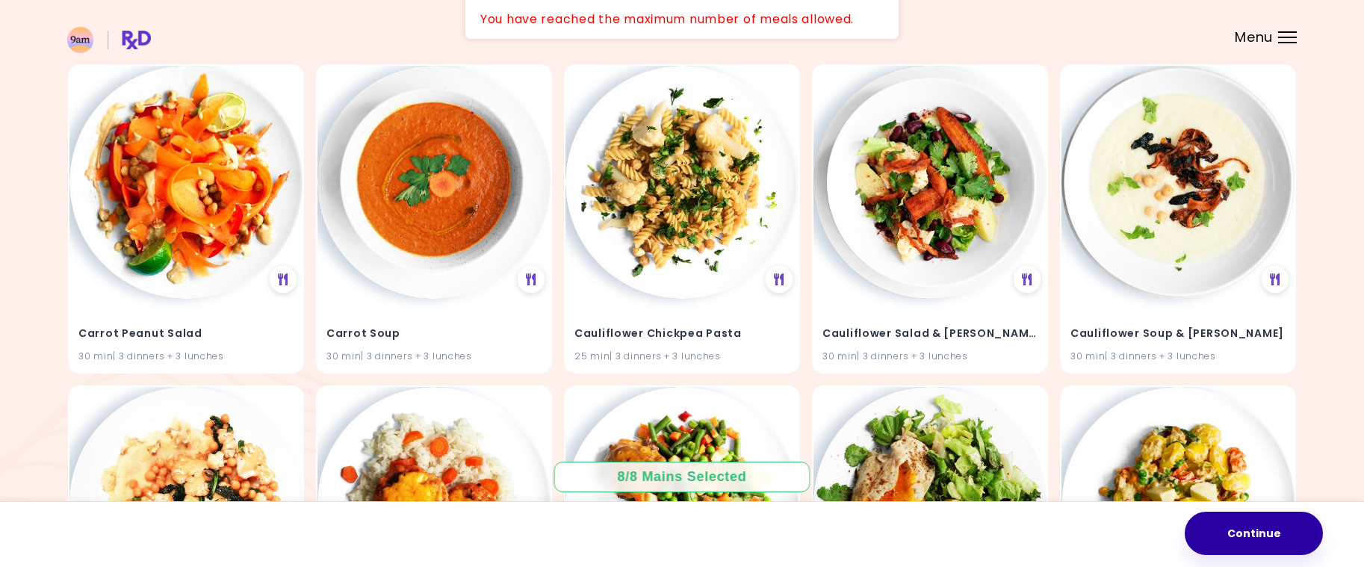
click at [1257, 527] on button "Continue" at bounding box center [1254, 533] width 138 height 43
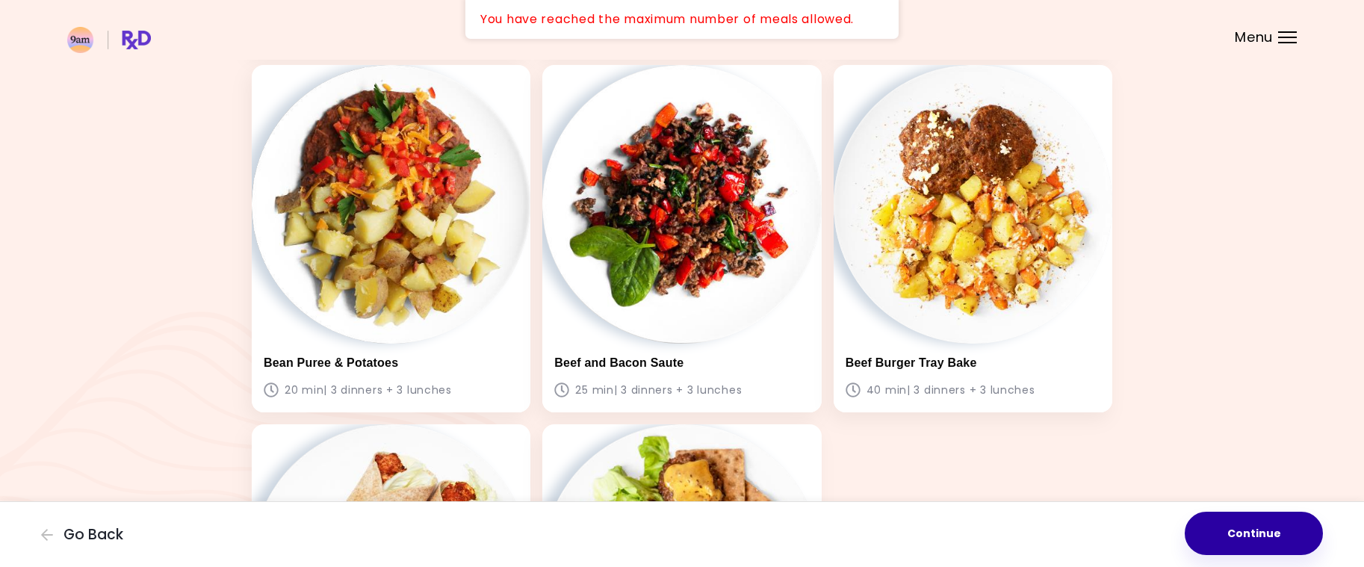
scroll to position [448, 0]
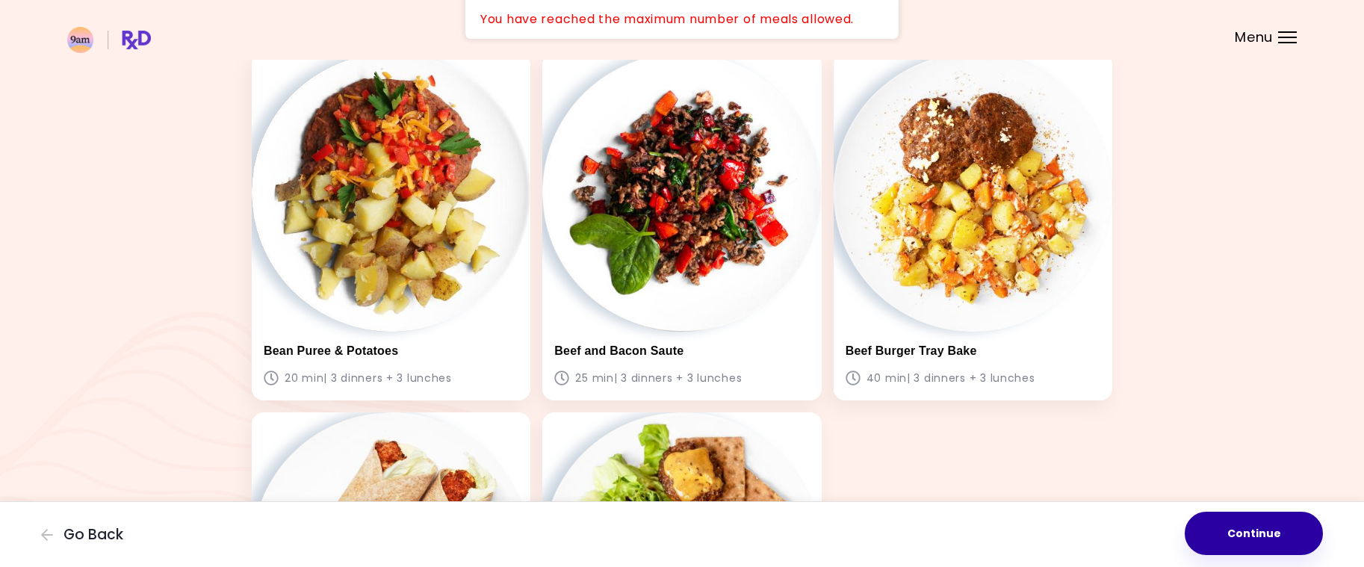
click at [1253, 536] on button "Continue" at bounding box center [1254, 533] width 138 height 43
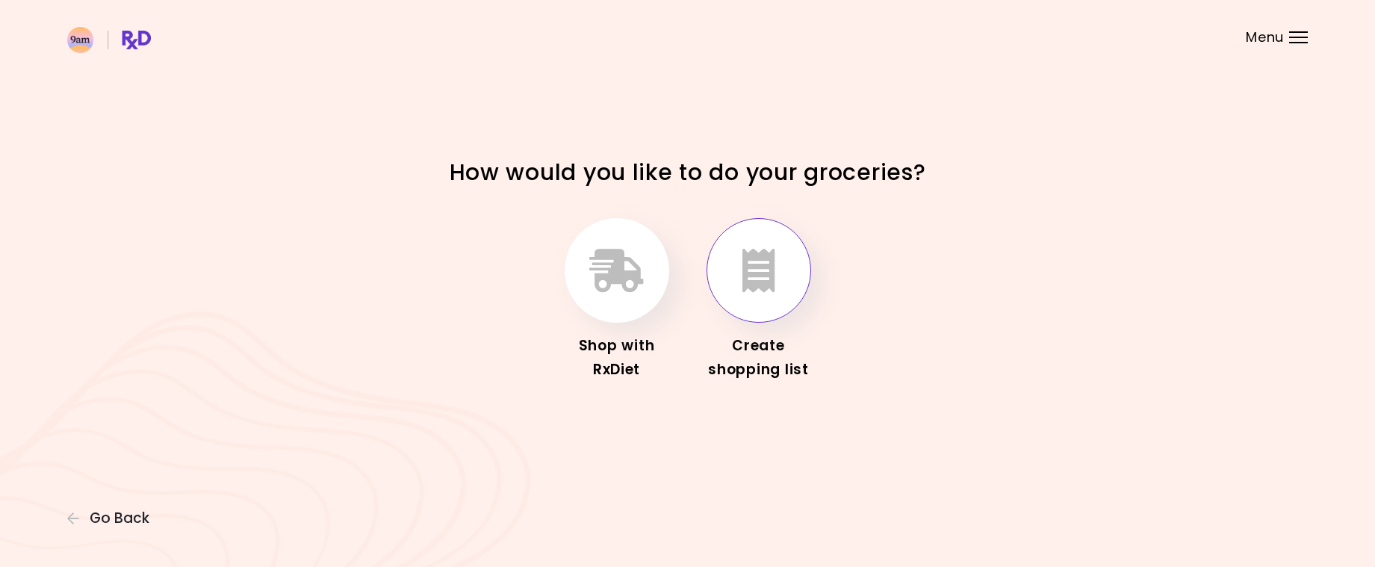
click at [767, 280] on icon "button" at bounding box center [759, 270] width 33 height 43
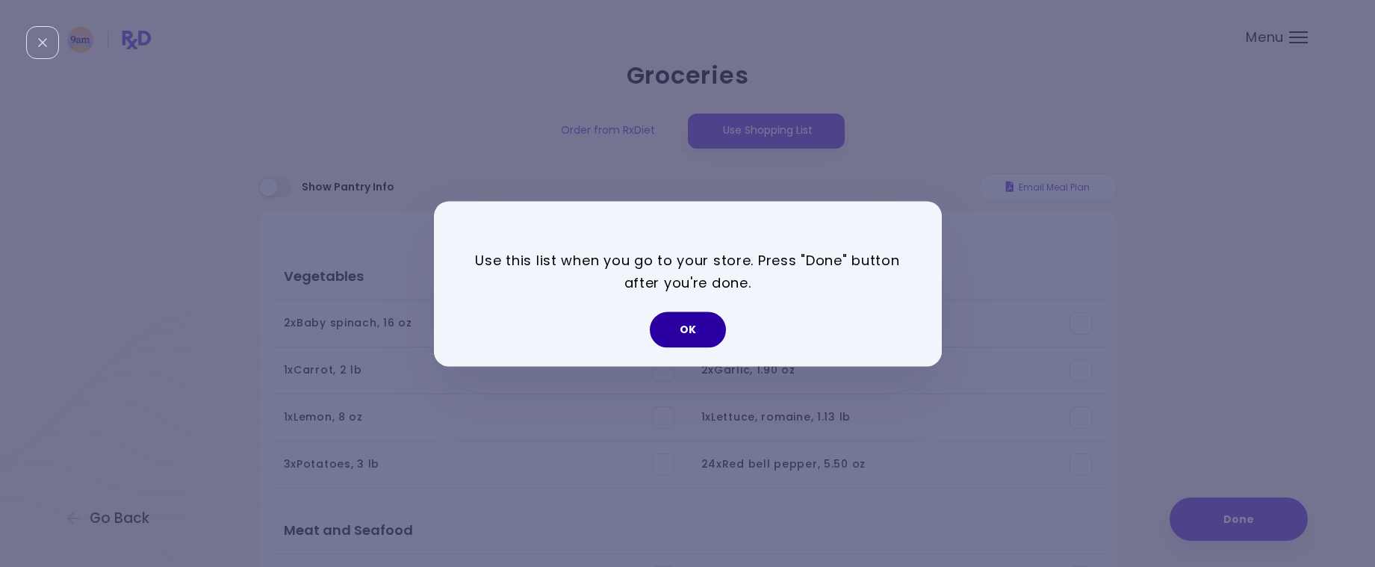
click at [684, 321] on button "OK" at bounding box center [688, 330] width 76 height 36
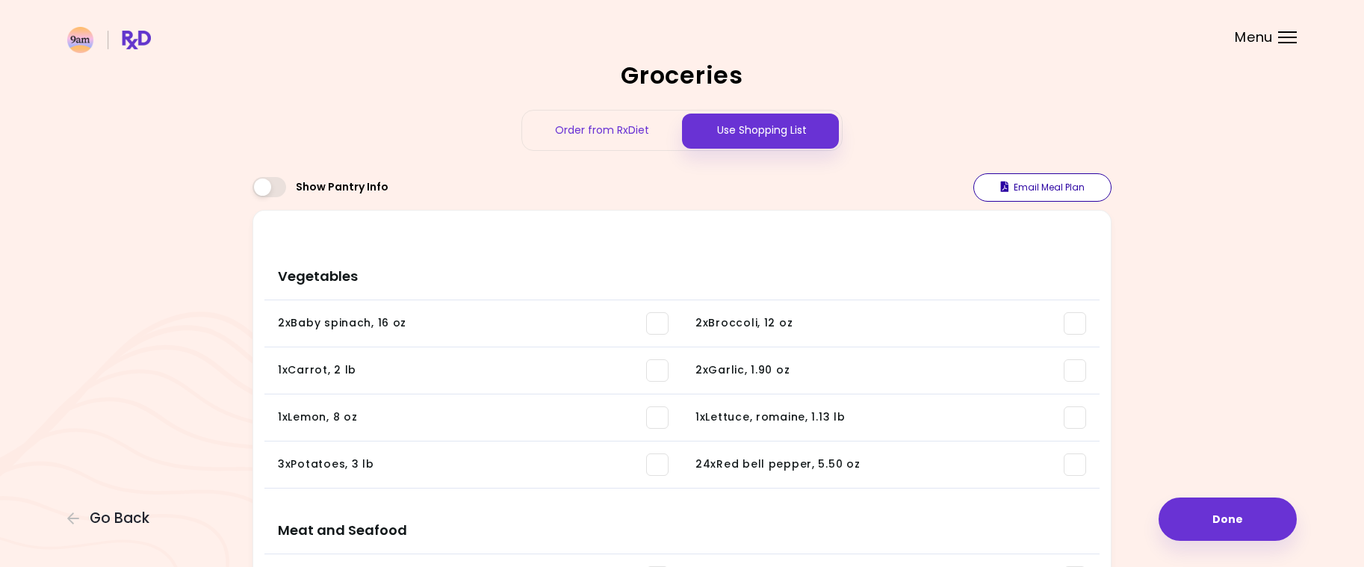
click at [1030, 185] on button "Email Meal Plan" at bounding box center [1043, 187] width 138 height 28
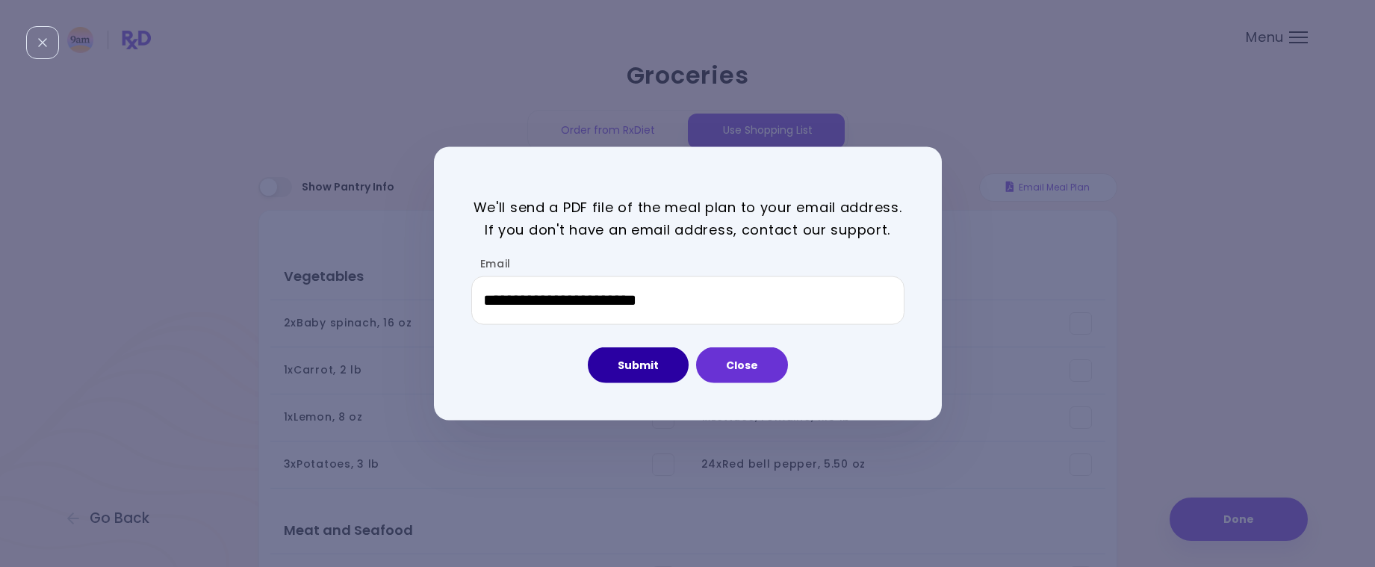
click at [643, 366] on button "Submit" at bounding box center [638, 365] width 101 height 36
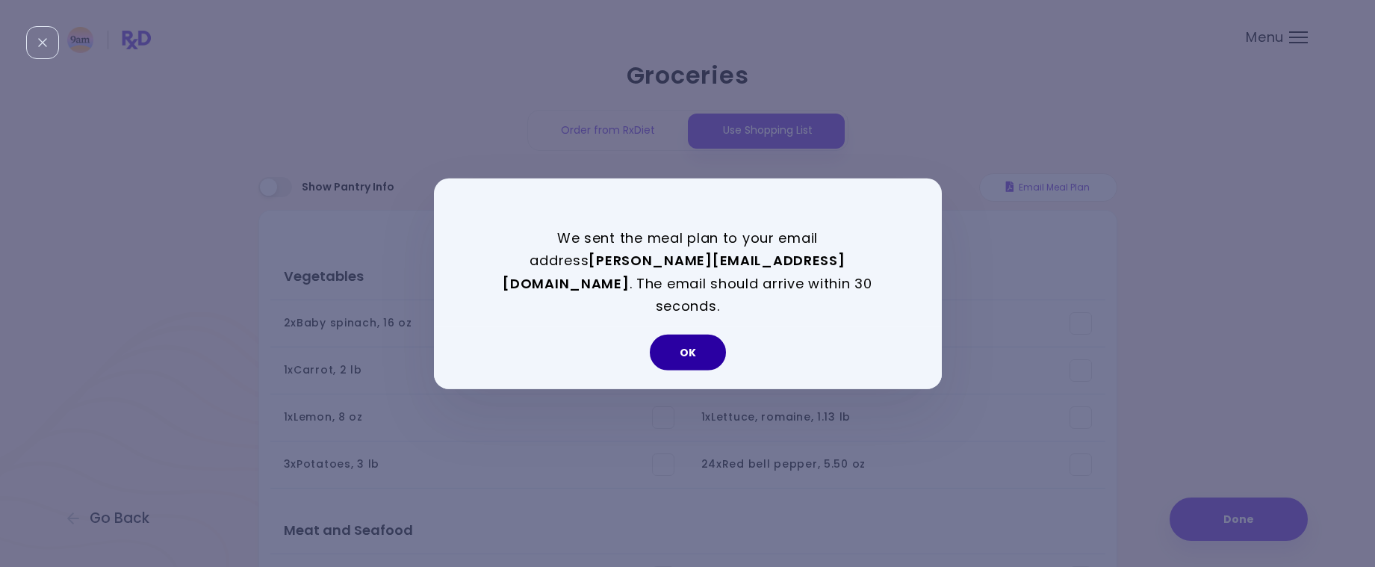
click at [702, 343] on button "OK" at bounding box center [688, 353] width 76 height 36
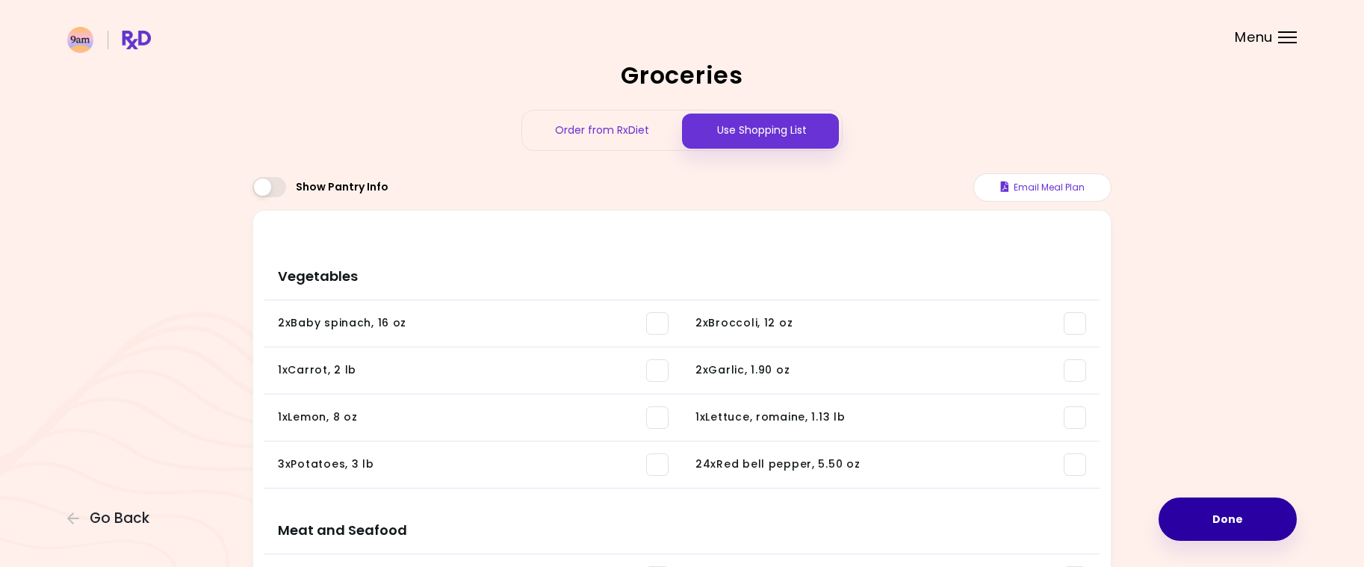
click at [1234, 516] on button "Done" at bounding box center [1228, 519] width 138 height 43
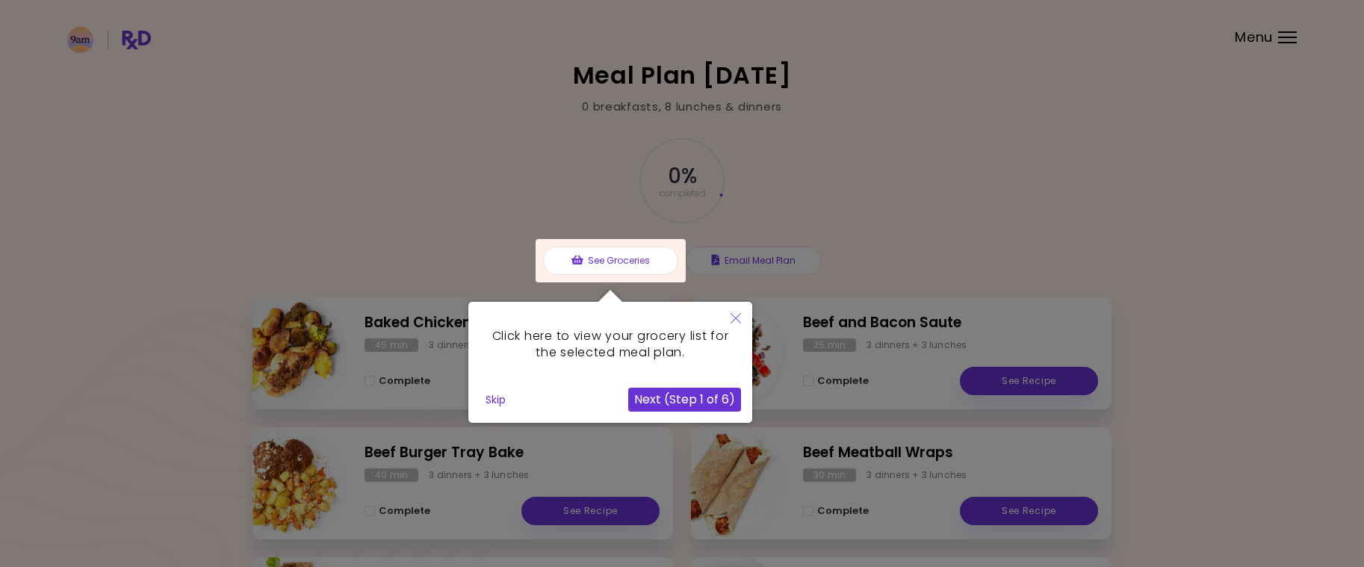
click at [494, 403] on button "Skip" at bounding box center [496, 400] width 32 height 22
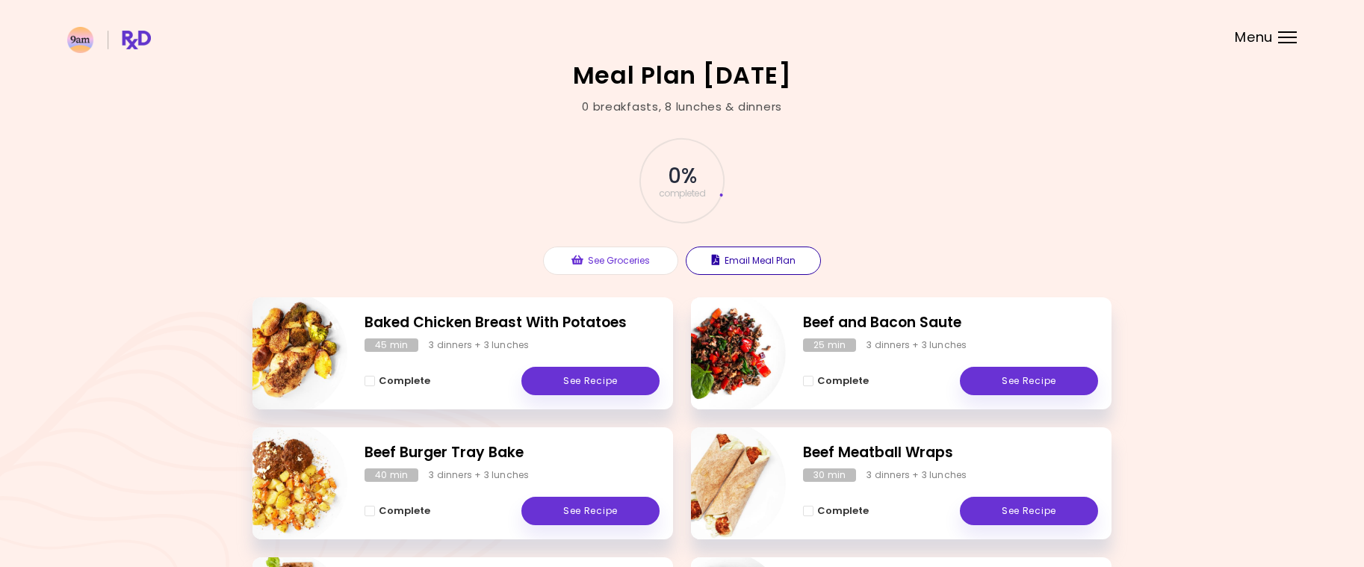
click at [784, 268] on button "Email Meal Plan" at bounding box center [753, 261] width 135 height 28
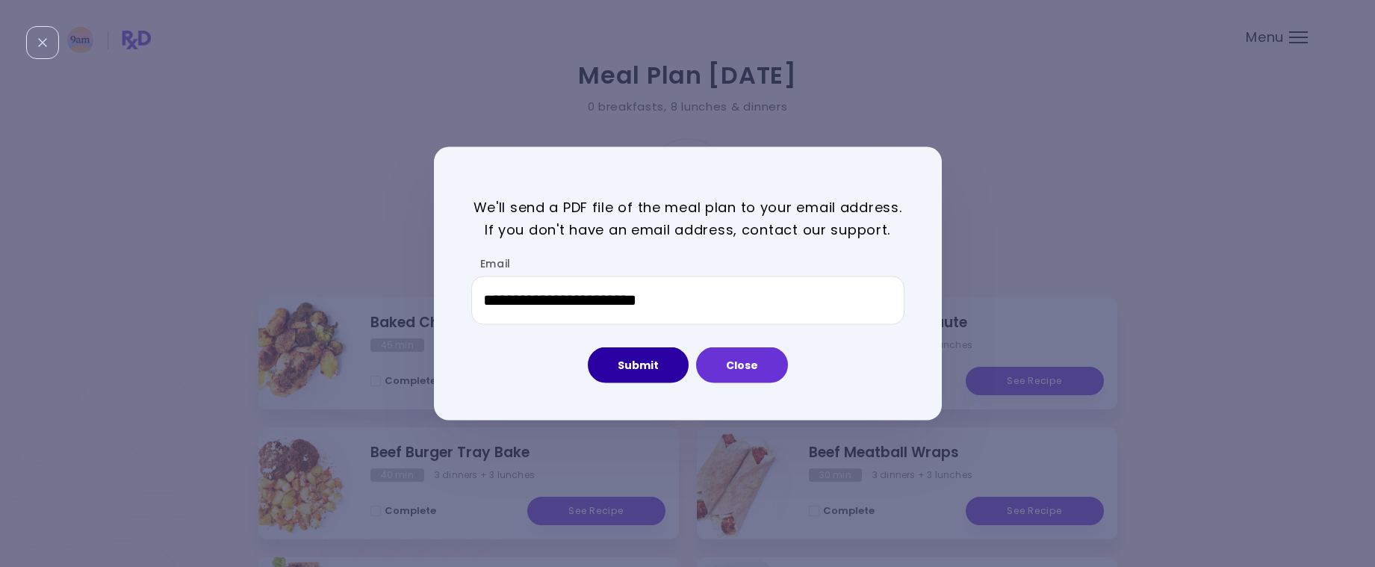
click at [631, 367] on button "Submit" at bounding box center [638, 365] width 101 height 36
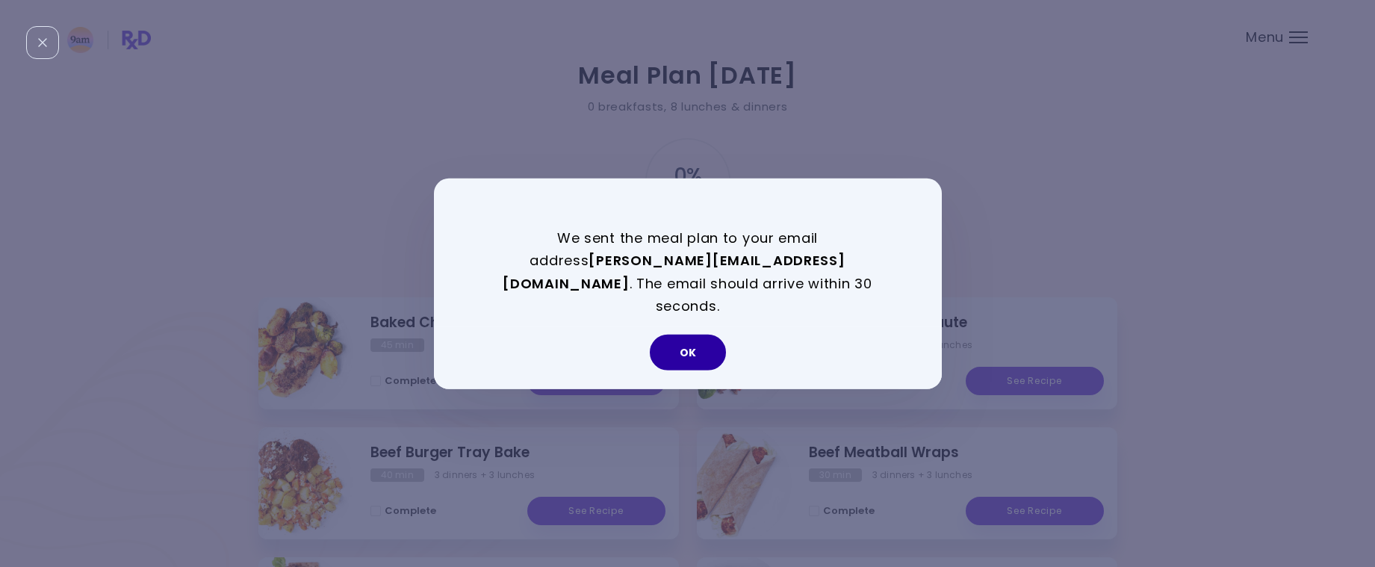
click at [696, 347] on button "OK" at bounding box center [688, 353] width 76 height 36
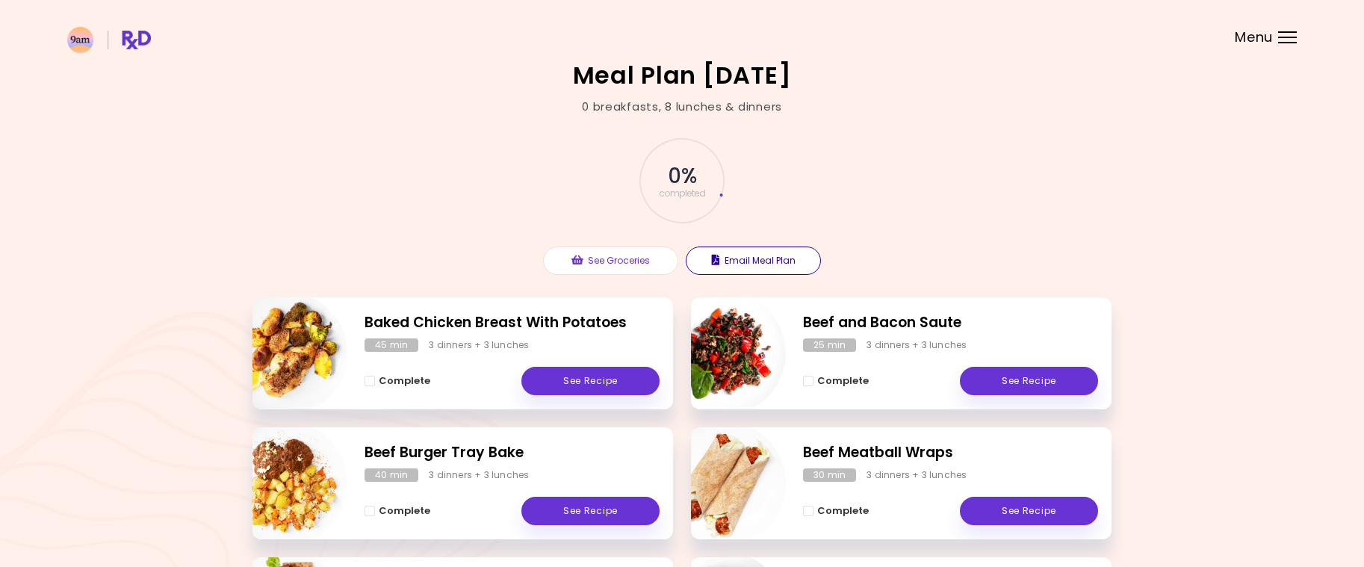
click at [755, 258] on button "Email Meal Plan" at bounding box center [753, 261] width 135 height 28
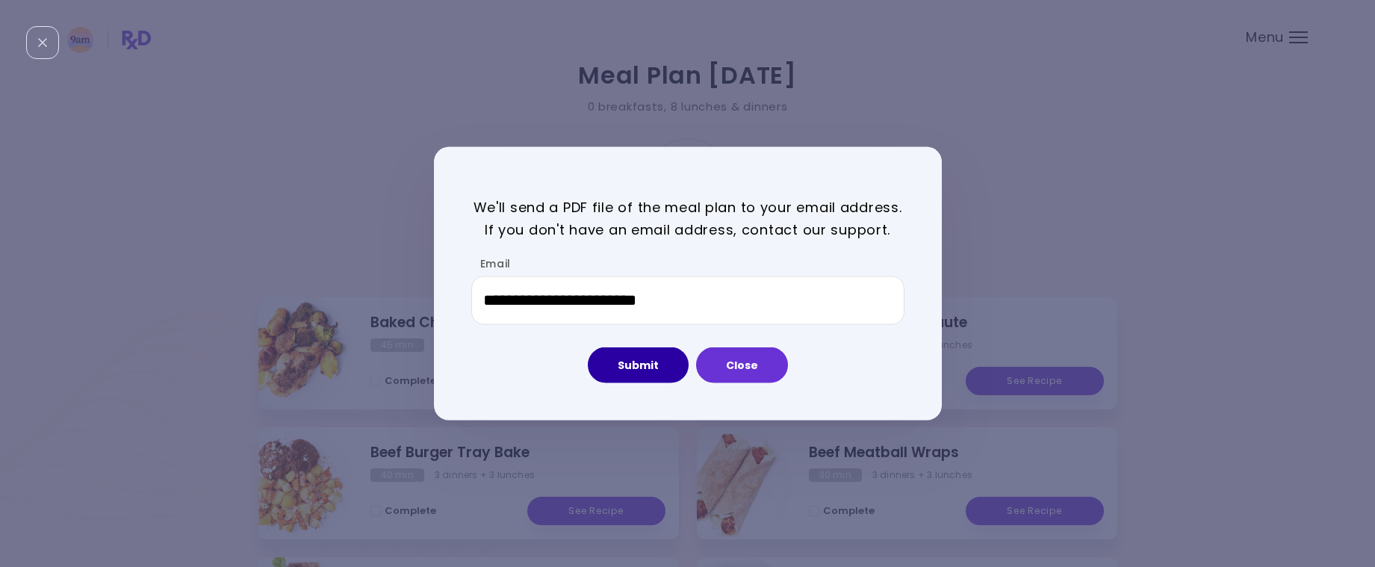
click at [636, 371] on button "Submit" at bounding box center [638, 365] width 101 height 36
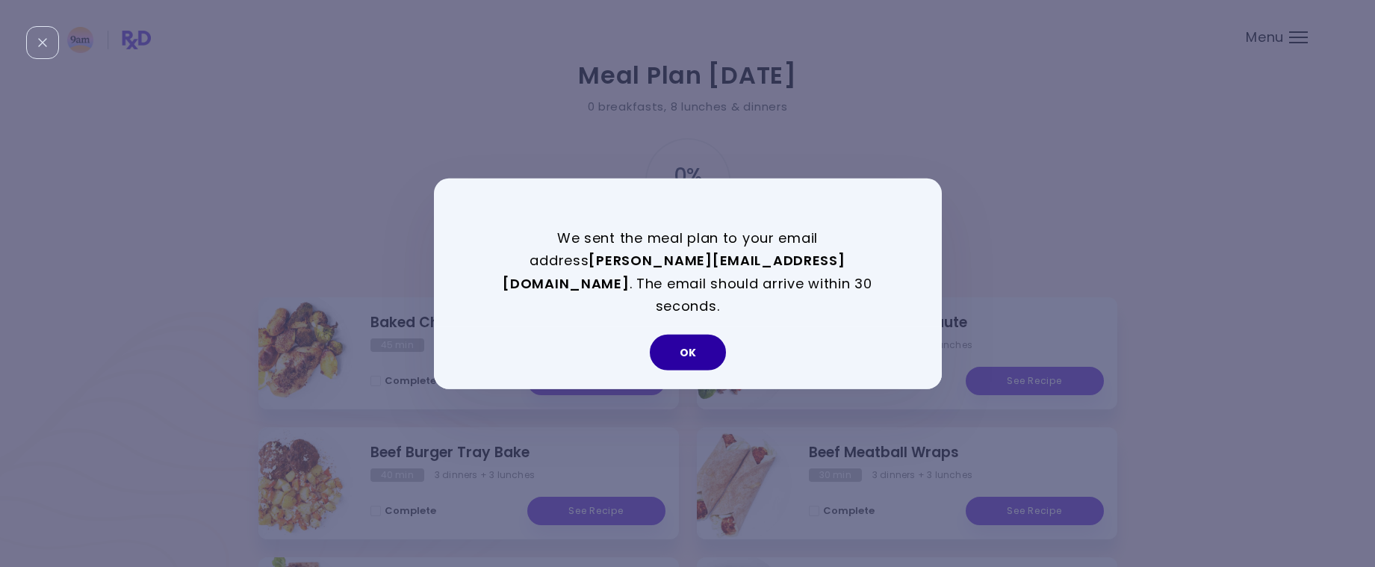
click at [700, 335] on button "OK" at bounding box center [688, 353] width 76 height 36
